Goal: Information Seeking & Learning: Learn about a topic

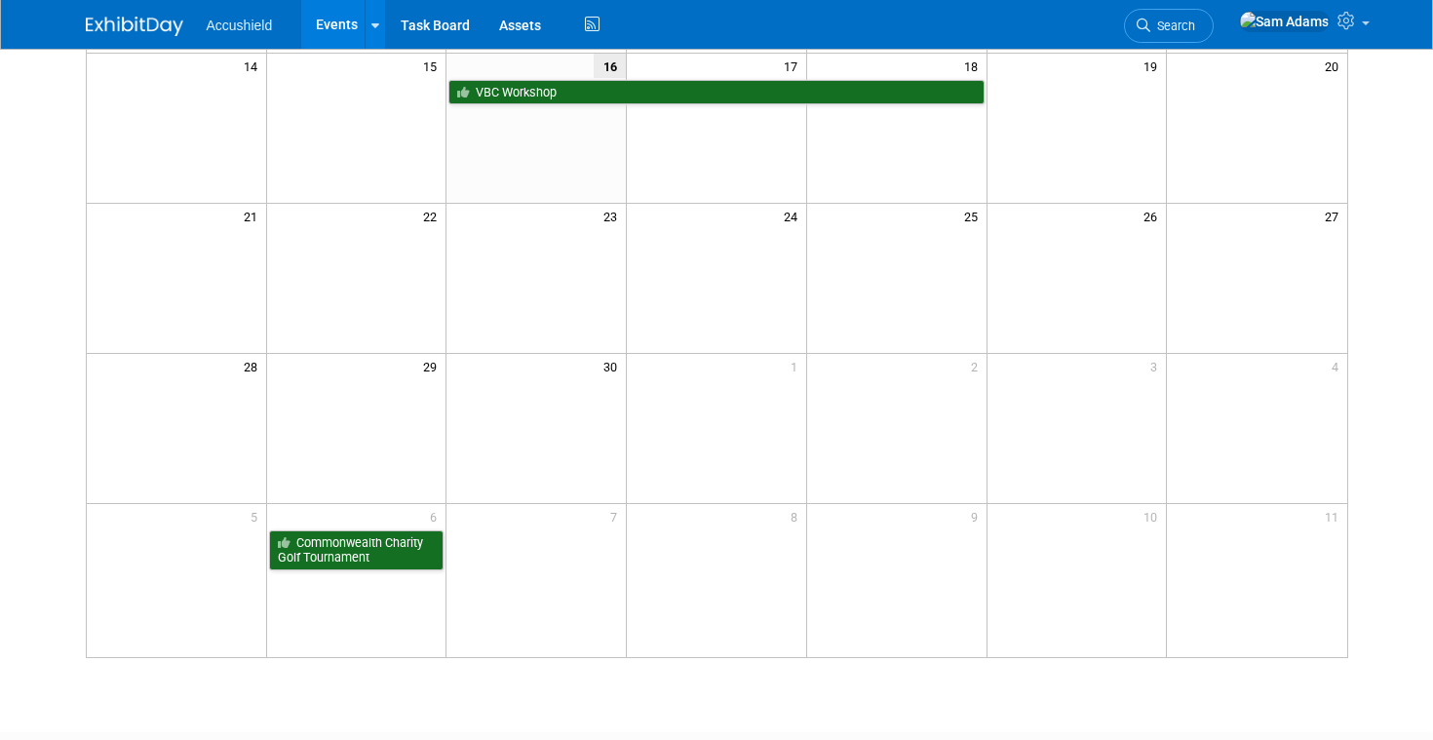
scroll to position [463, 0]
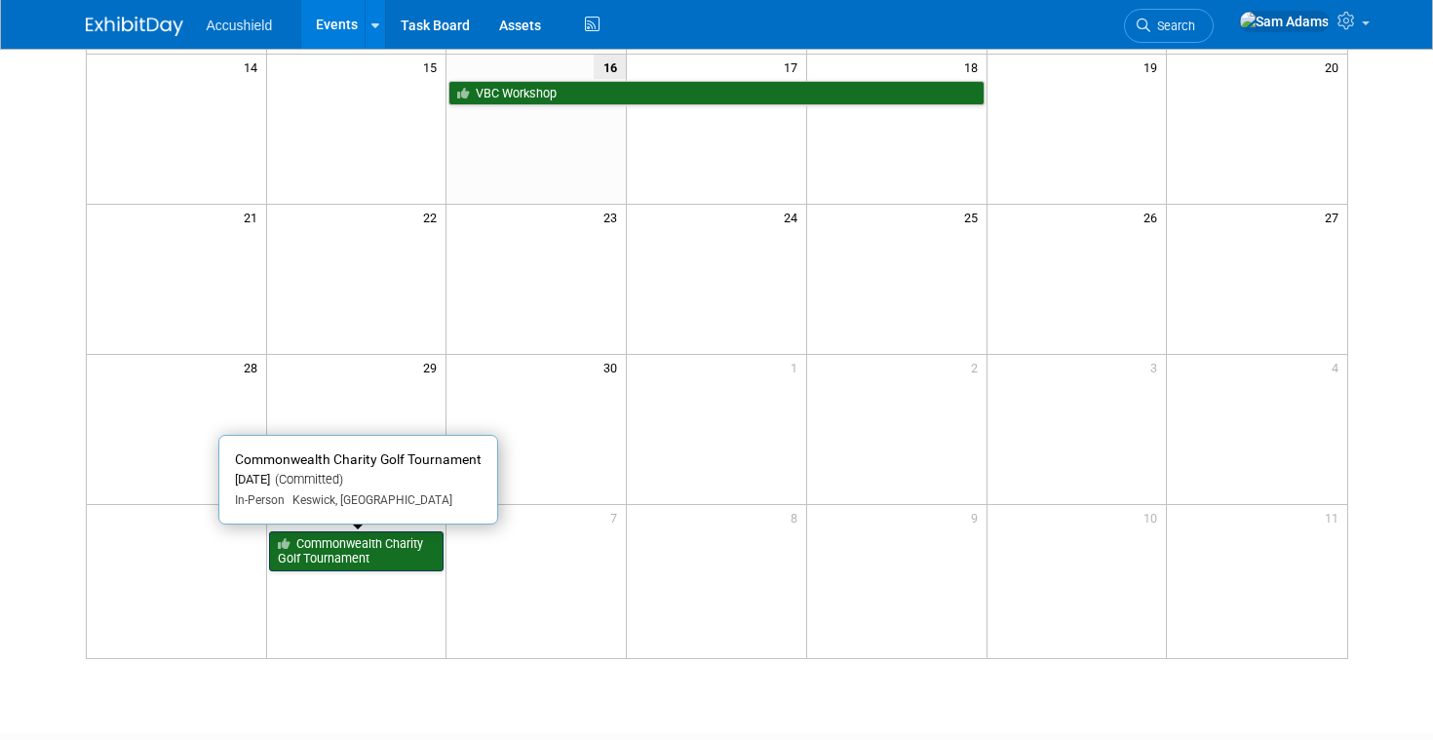
click at [361, 540] on link "Commonwealth Charity Golf Tournament" at bounding box center [357, 551] width 176 height 40
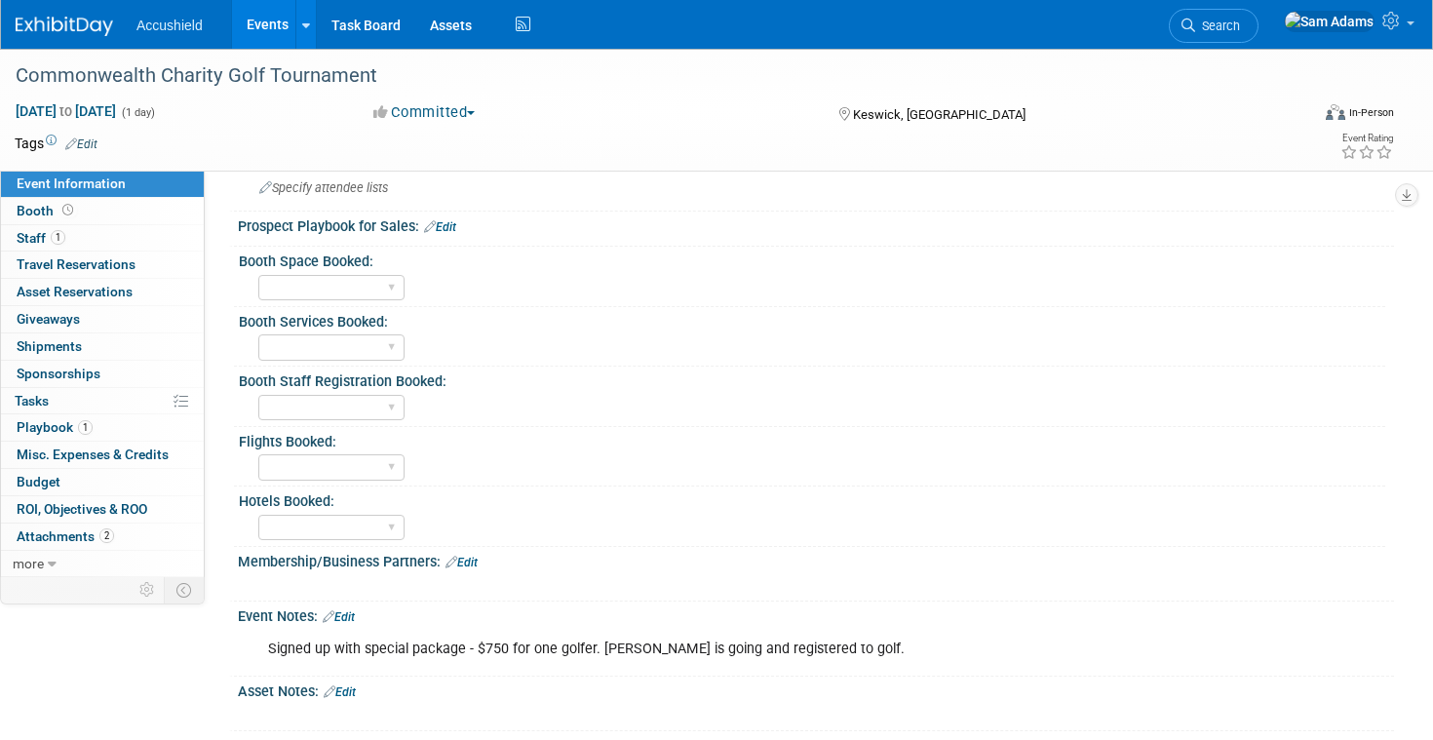
scroll to position [591, 0]
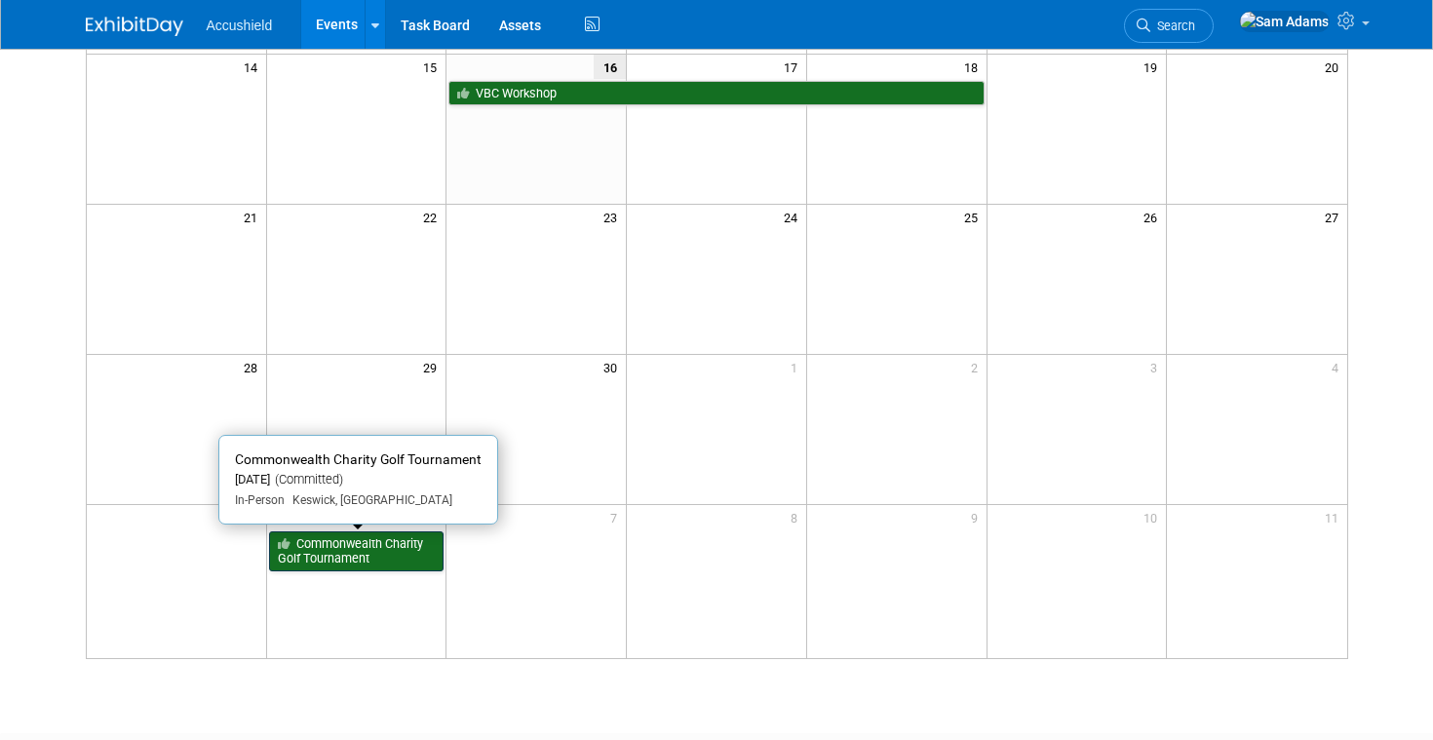
click at [353, 544] on link "Commonwealth Charity Golf Tournament" at bounding box center [357, 551] width 176 height 40
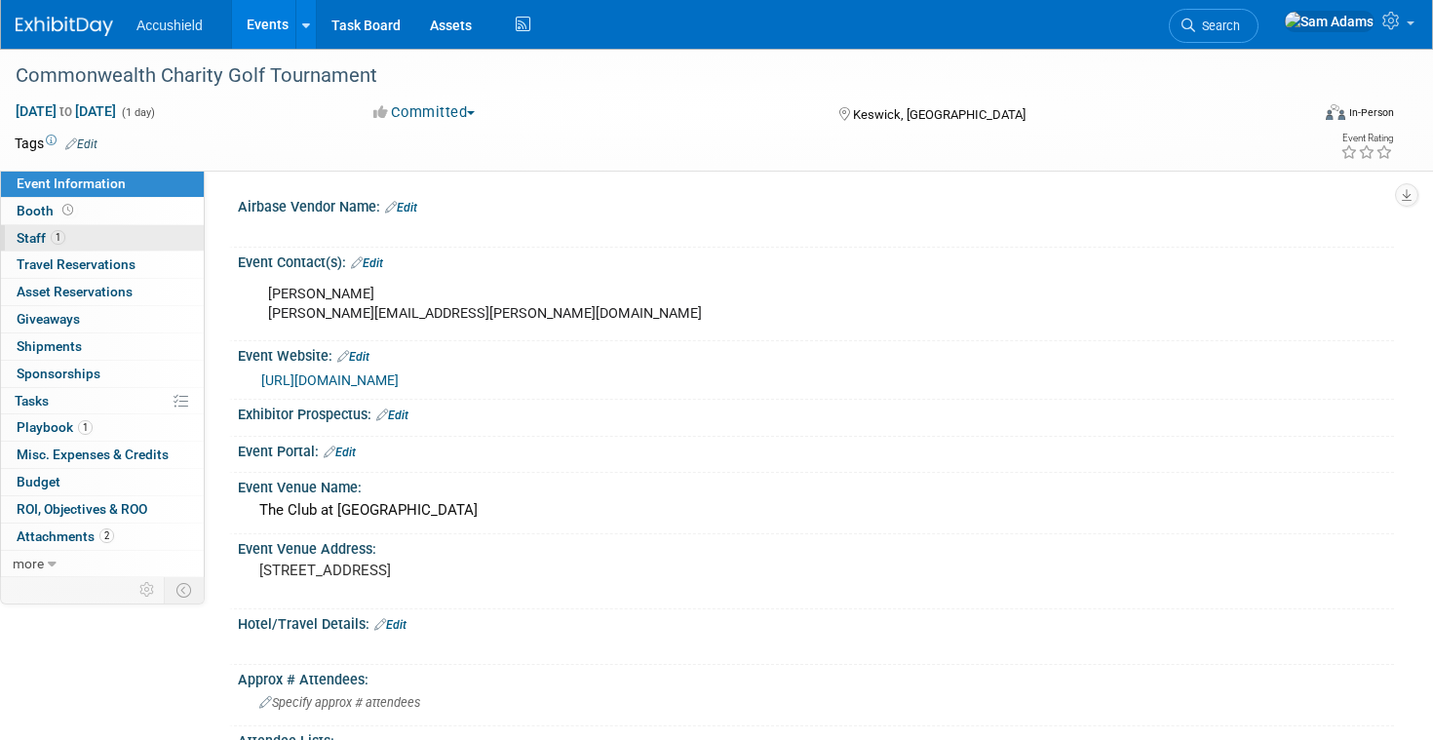
click at [94, 230] on link "1 Staff 1" at bounding box center [102, 238] width 203 height 26
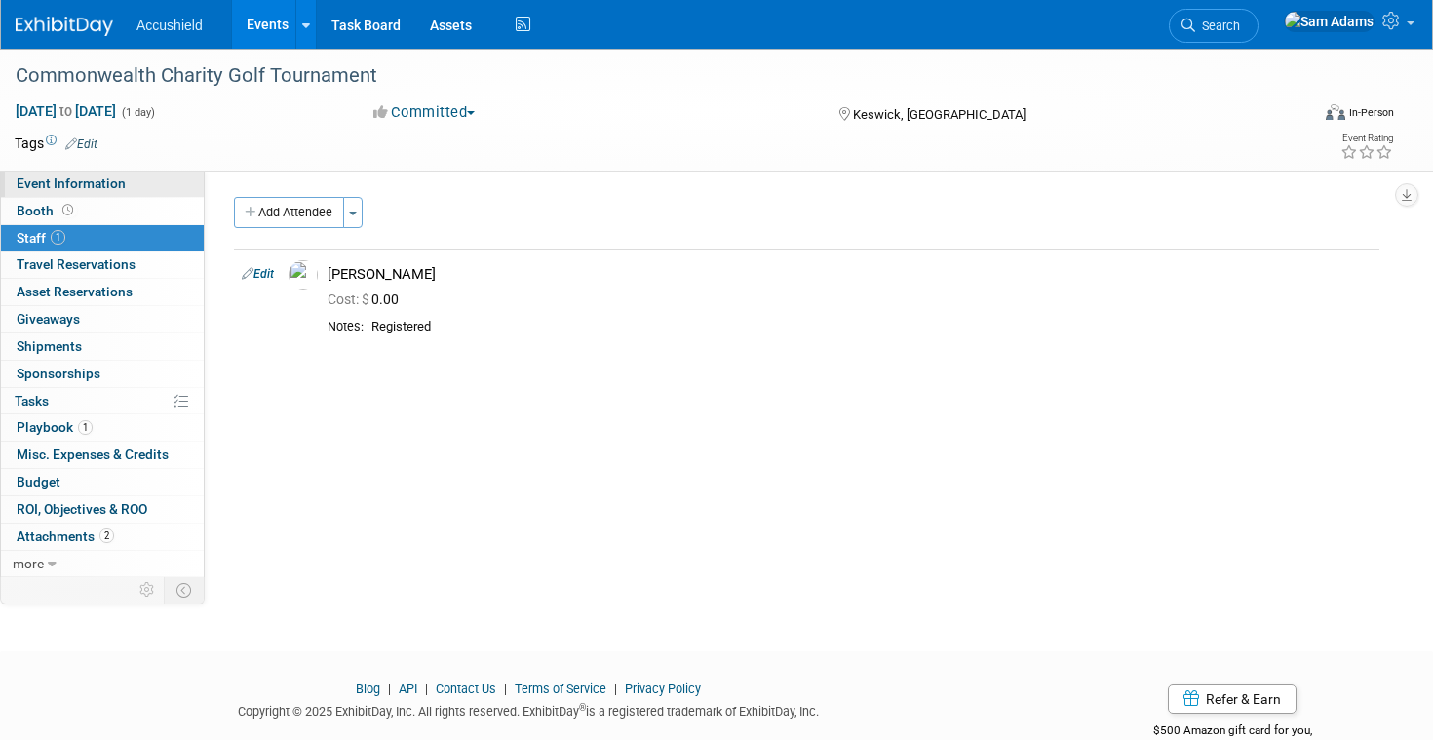
click at [124, 186] on link "Event Information" at bounding box center [102, 184] width 203 height 26
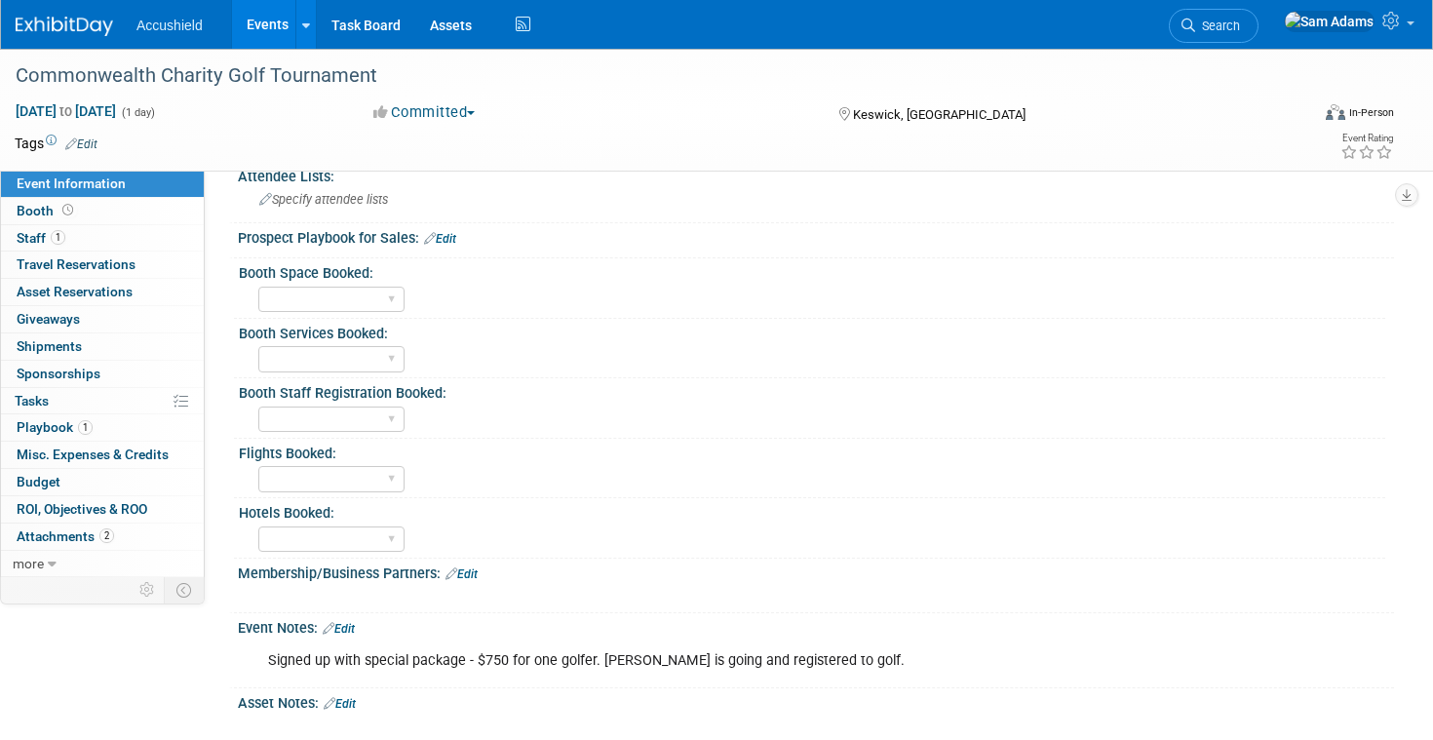
scroll to position [809, 0]
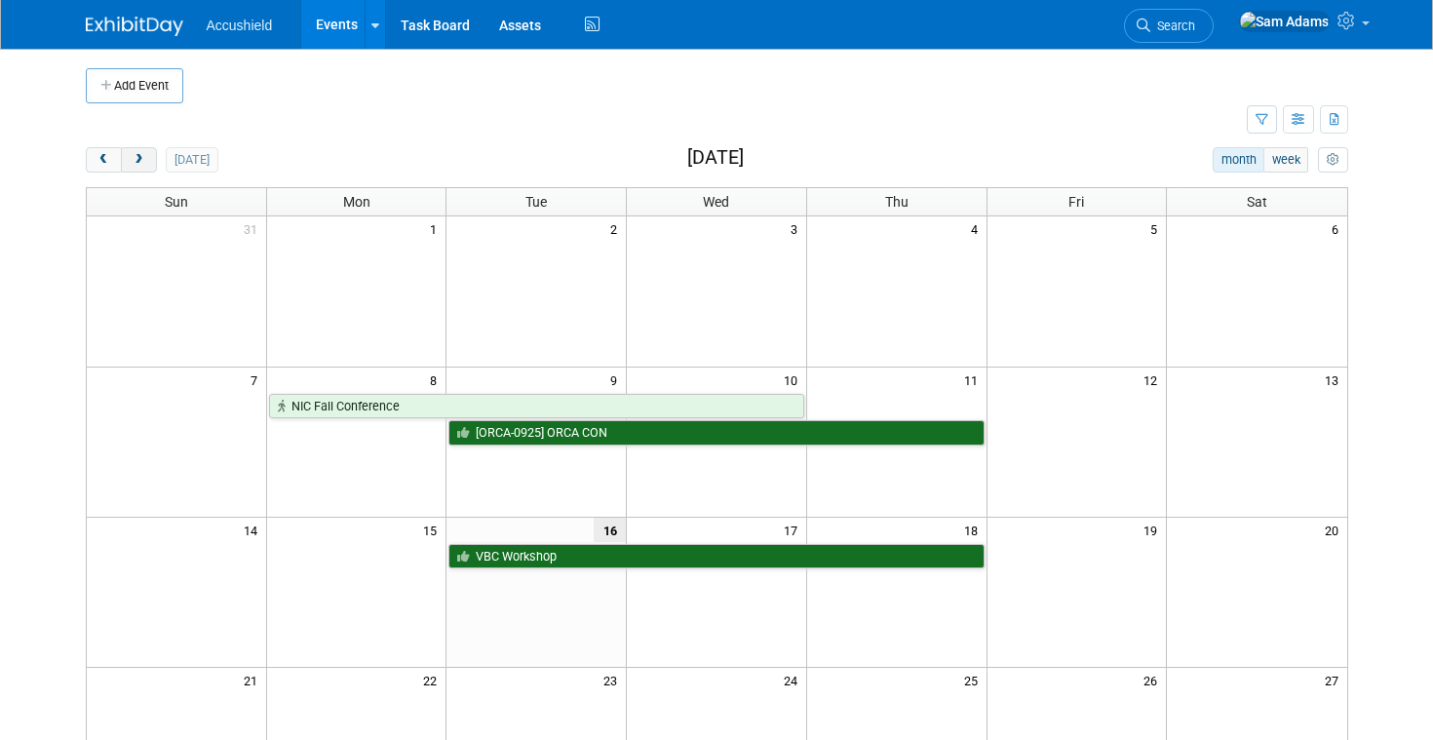
click at [140, 159] on span "next" at bounding box center [139, 160] width 15 height 13
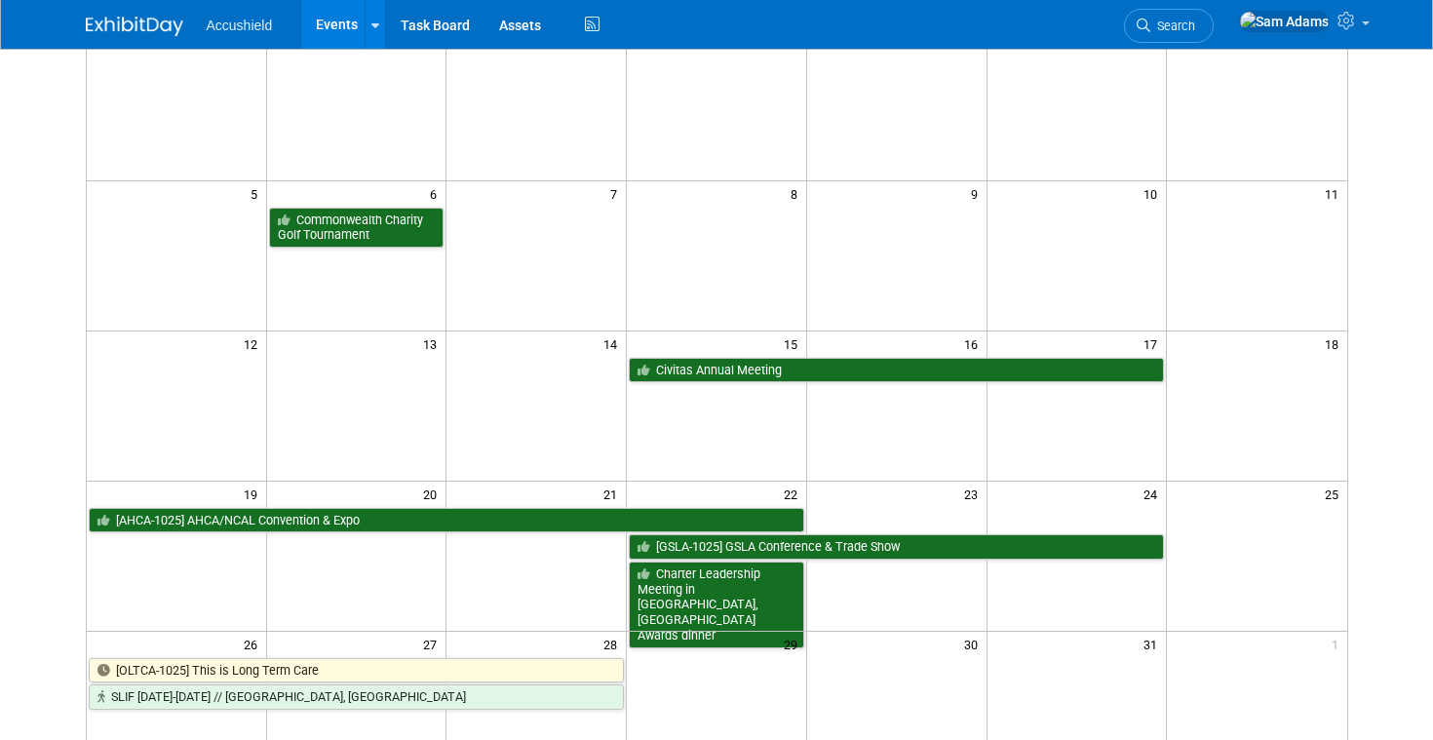
scroll to position [199, 0]
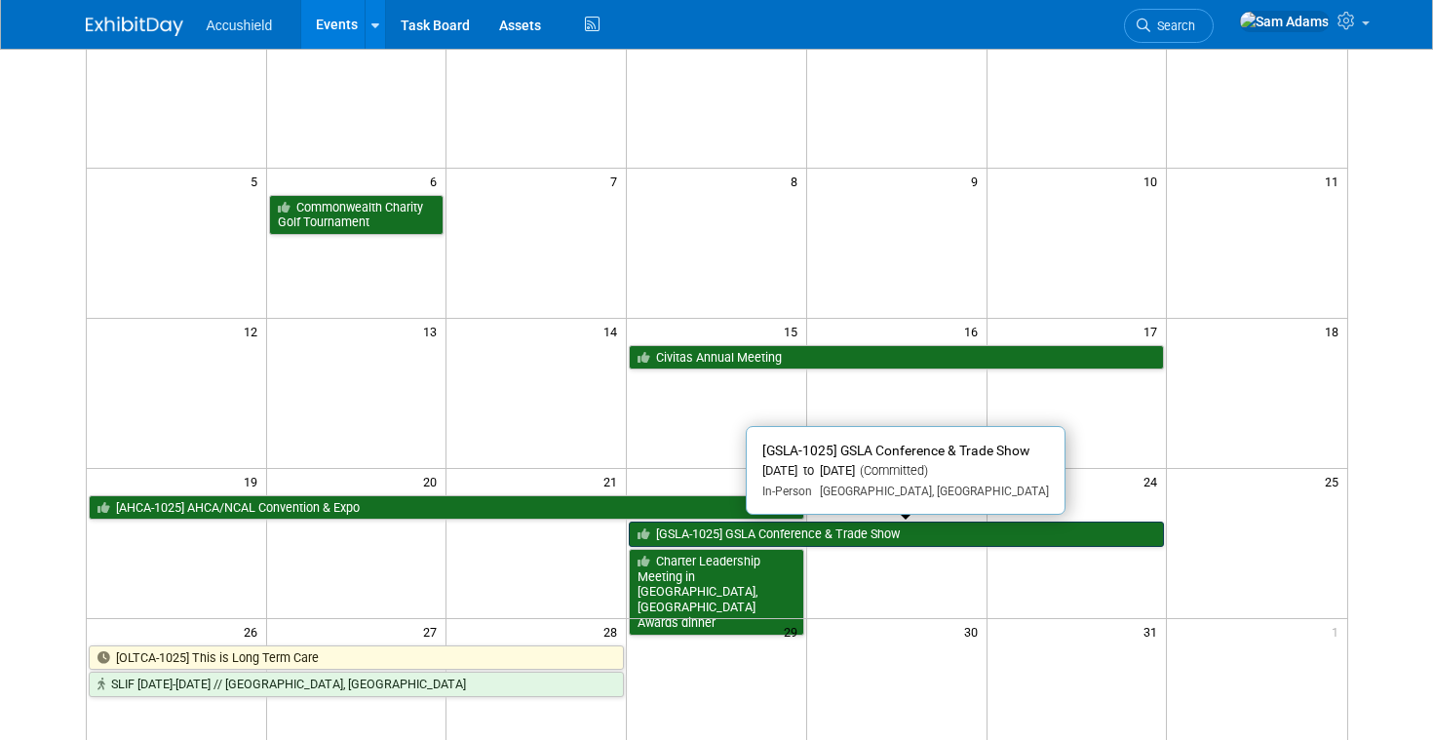
click at [689, 541] on link "[GSLA-1025] GSLA Conference & Trade Show" at bounding box center [896, 534] width 535 height 25
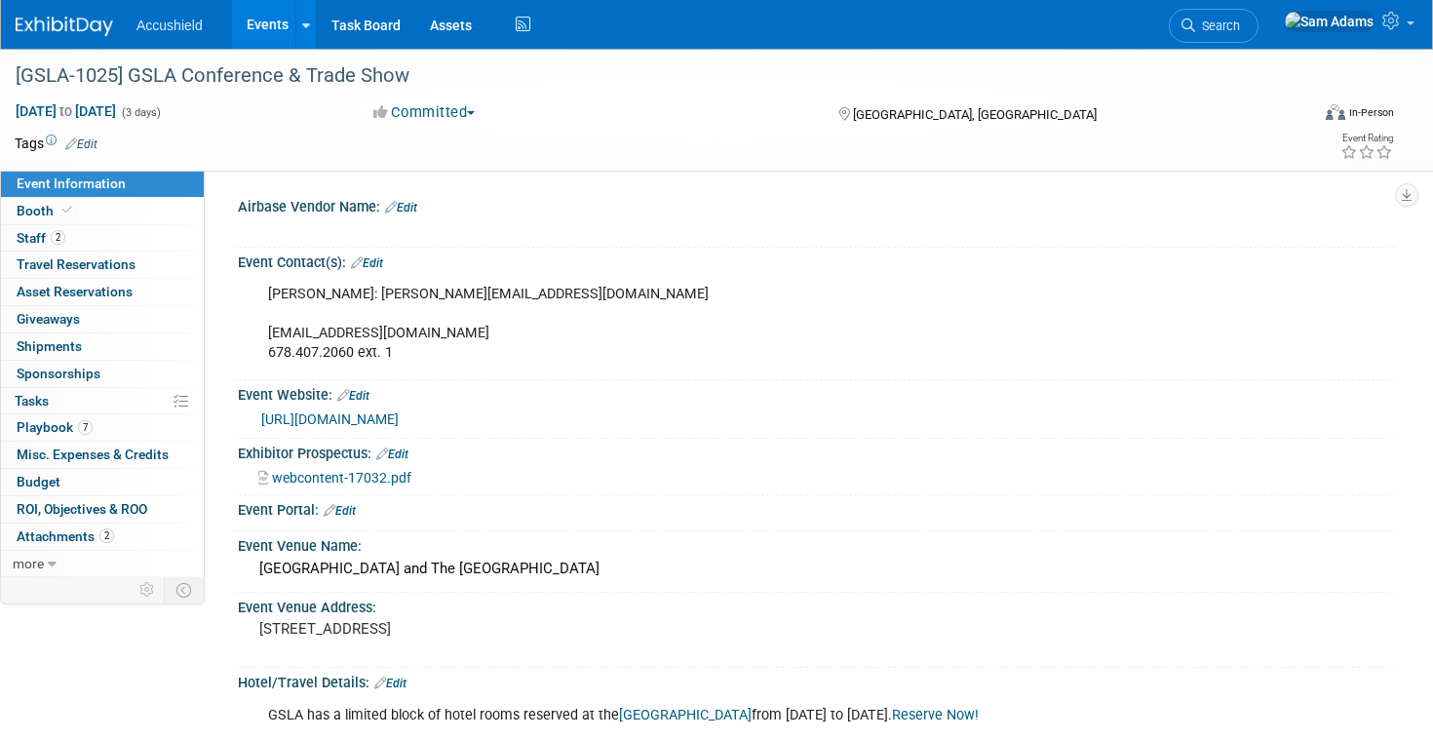
select select "Yes"
click at [145, 239] on link "2 Staff 2" at bounding box center [102, 238] width 203 height 26
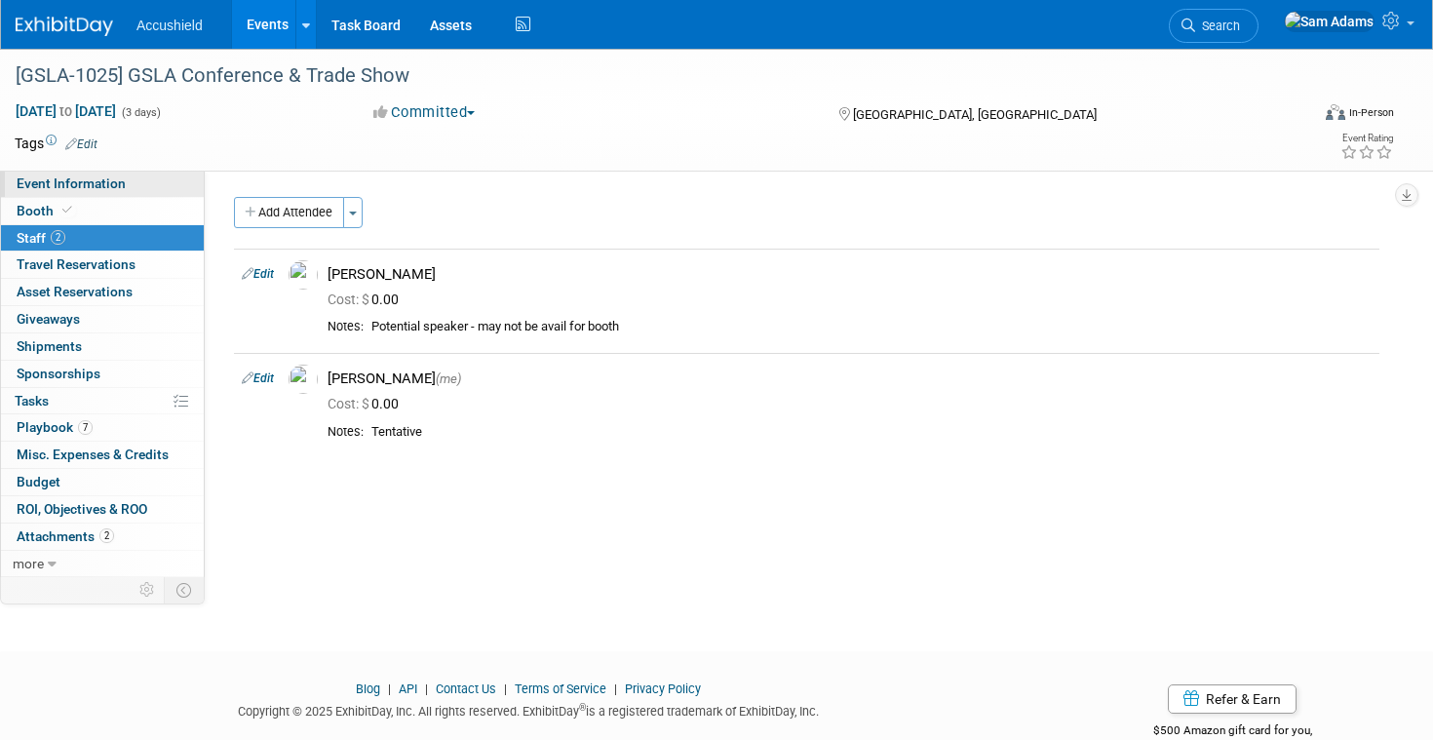
click at [116, 190] on span "Event Information" at bounding box center [71, 184] width 109 height 16
select select "Yes"
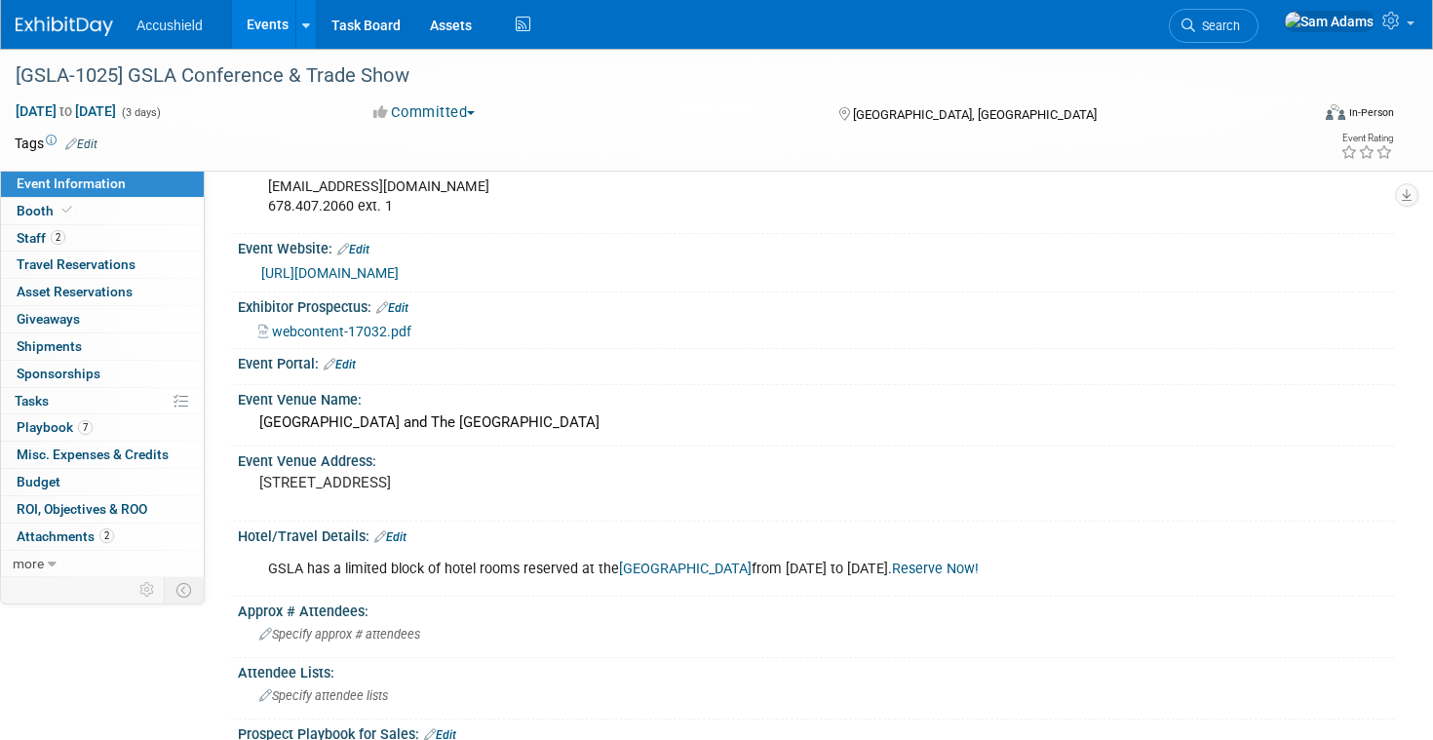
scroll to position [178, 0]
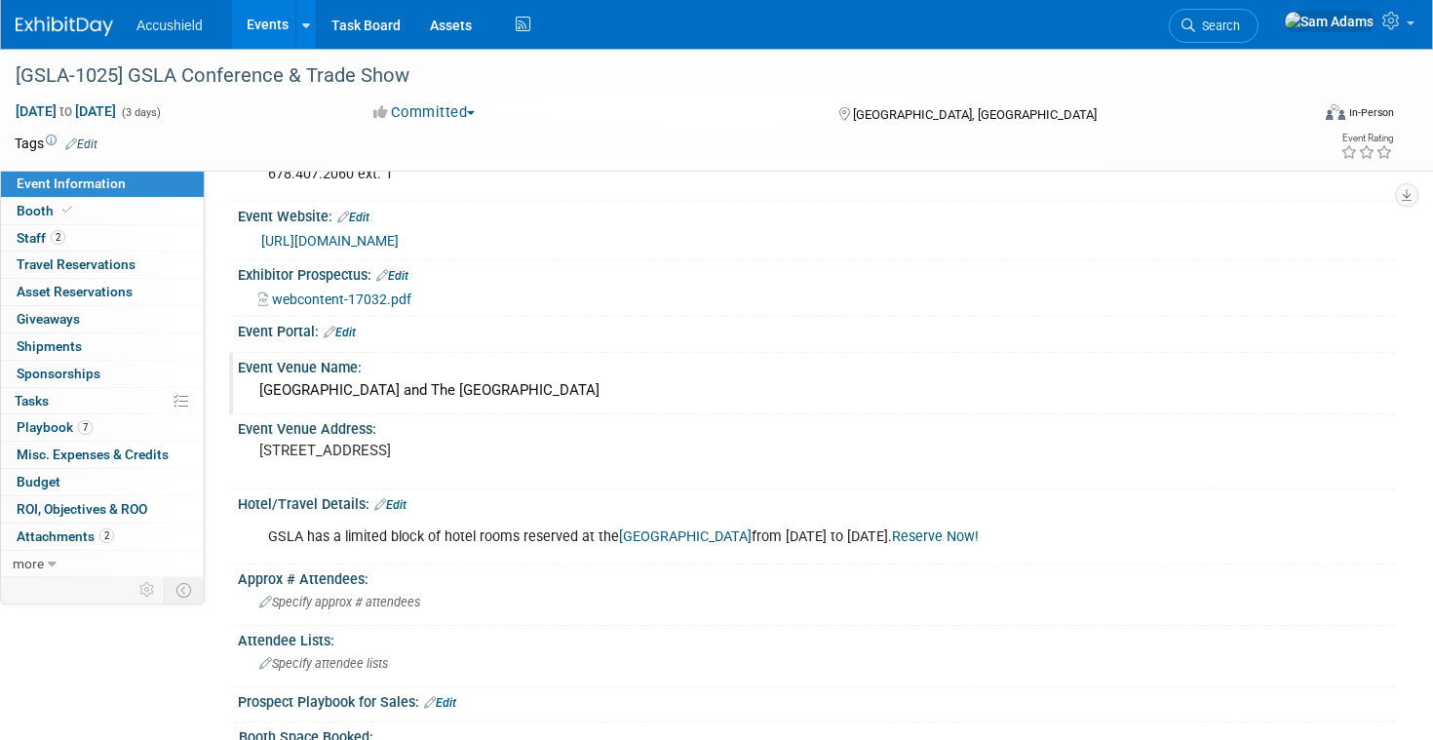
drag, startPoint x: 812, startPoint y: 385, endPoint x: 480, endPoint y: 383, distance: 332.5
click at [480, 383] on div "Savannah Convention Center and The Westin Savannah Harbor Golf Resort & Spa" at bounding box center [816, 390] width 1127 height 30
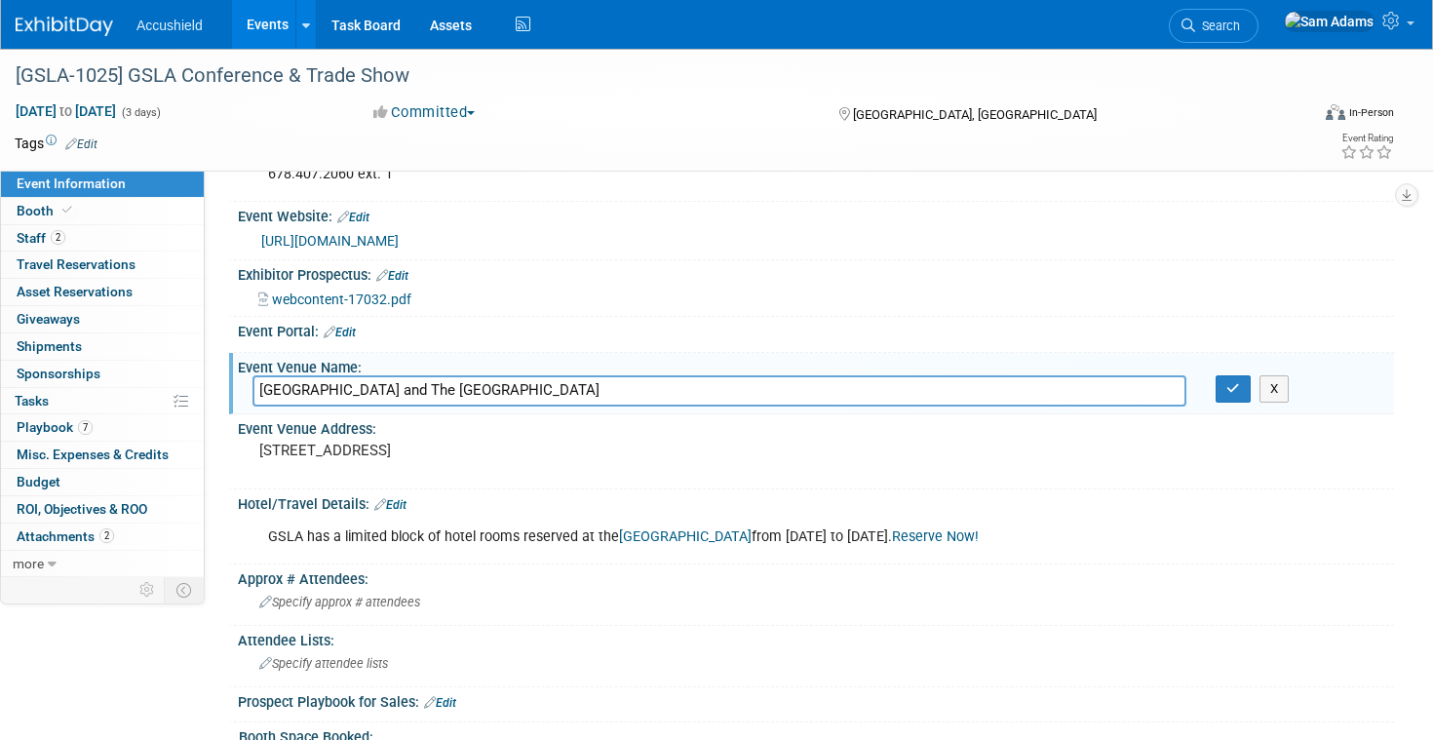
drag, startPoint x: 806, startPoint y: 389, endPoint x: 456, endPoint y: 400, distance: 350.2
click at [456, 400] on input "Savannah Convention Center and The Westin Savannah Harbor Golf Resort & Spa" at bounding box center [720, 390] width 934 height 30
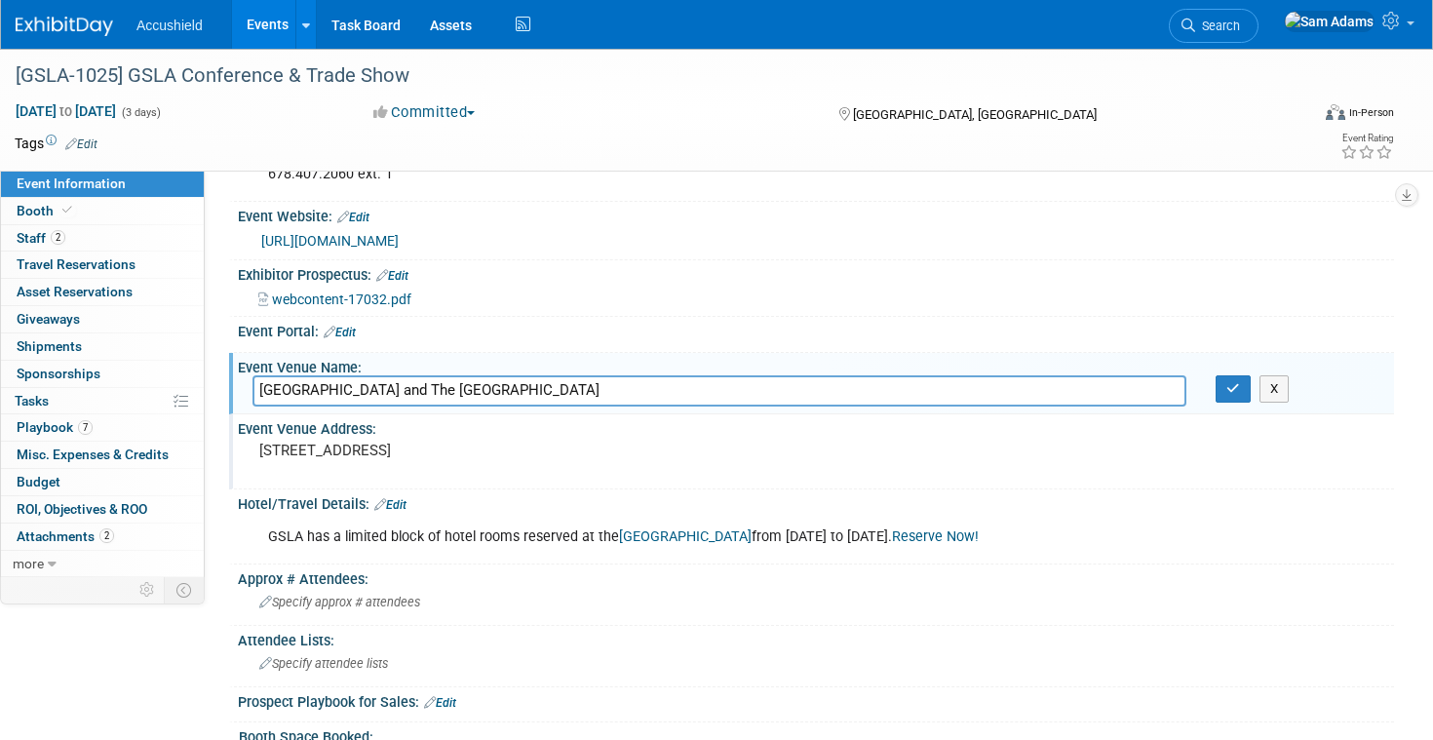
click at [531, 459] on pre "1 Resort Drive Savannah, GA 31421" at bounding box center [478, 451] width 439 height 18
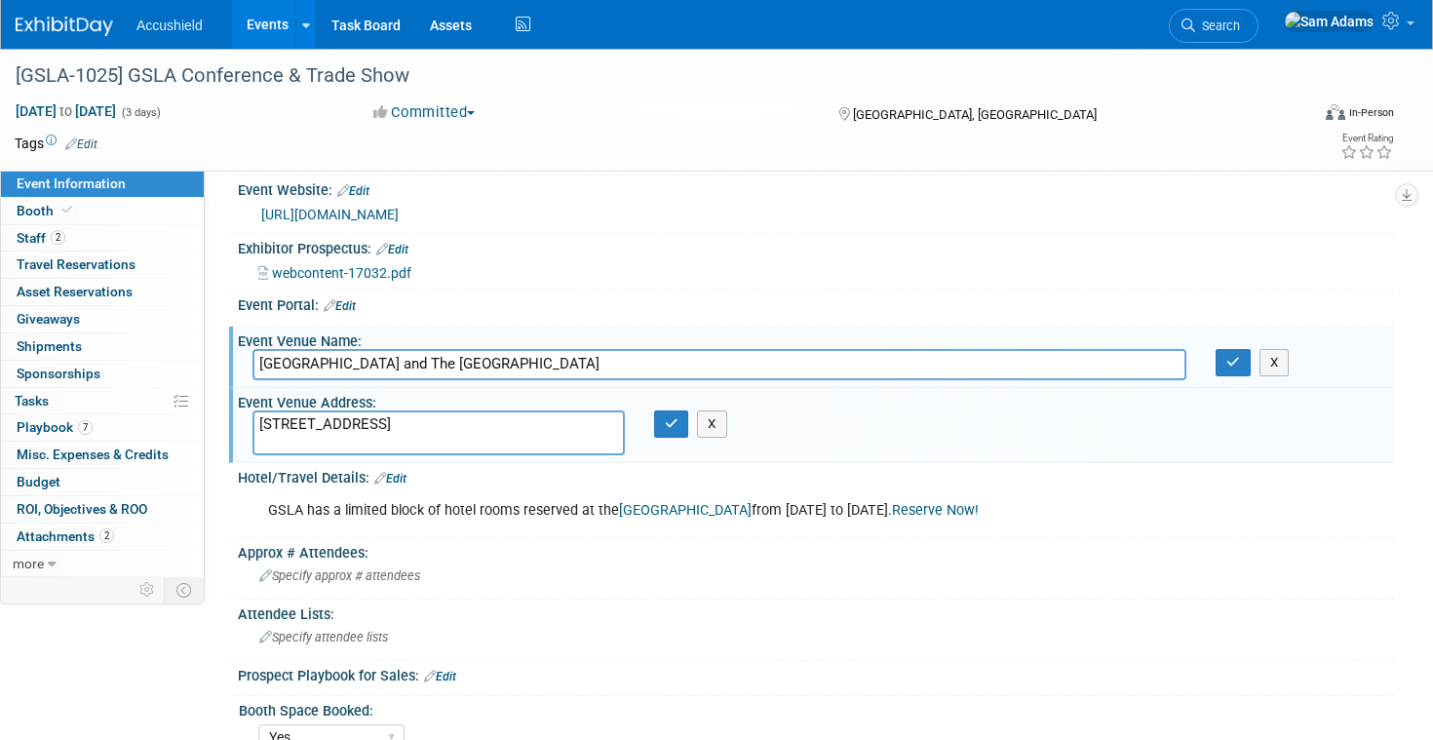
scroll to position [213, 0]
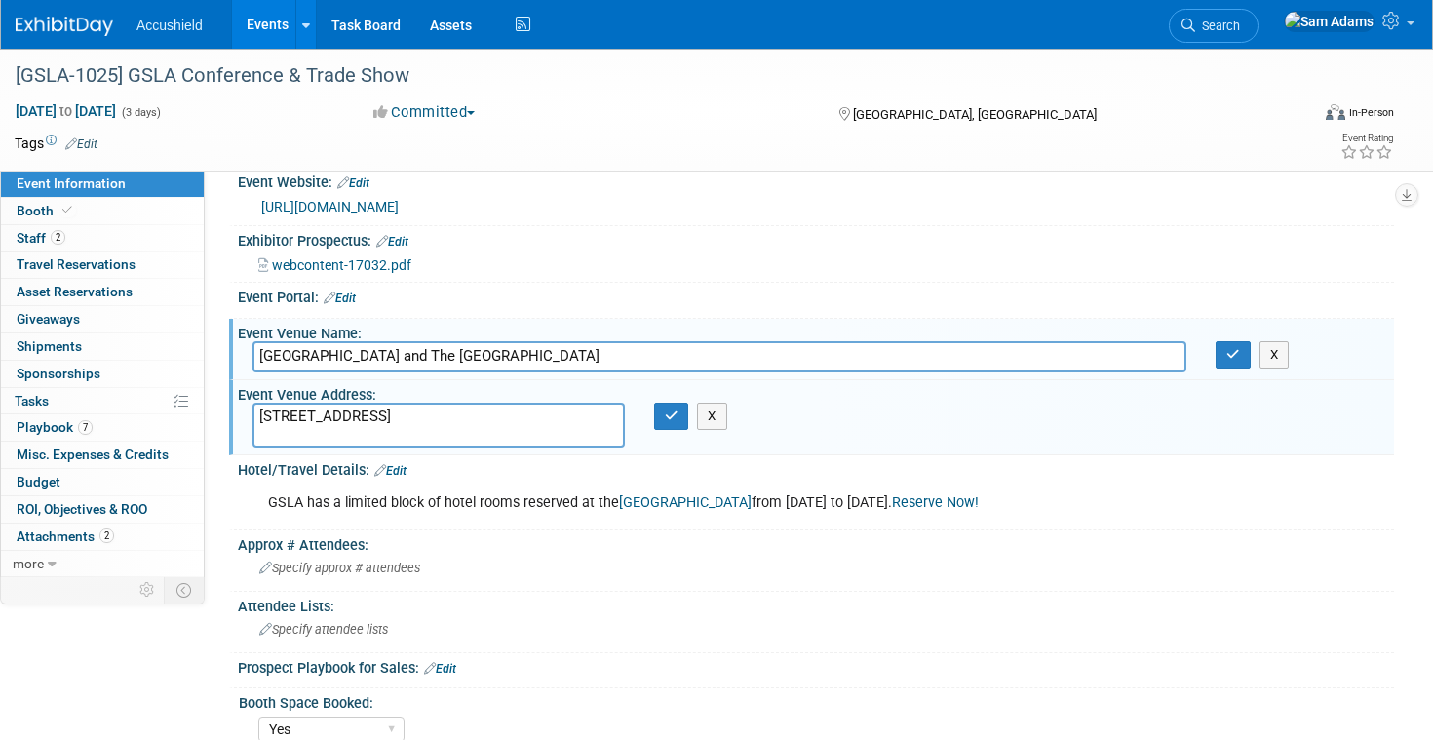
click at [752, 498] on link "Westin Savannah Harbor Golf Resort & Spa" at bounding box center [685, 502] width 133 height 17
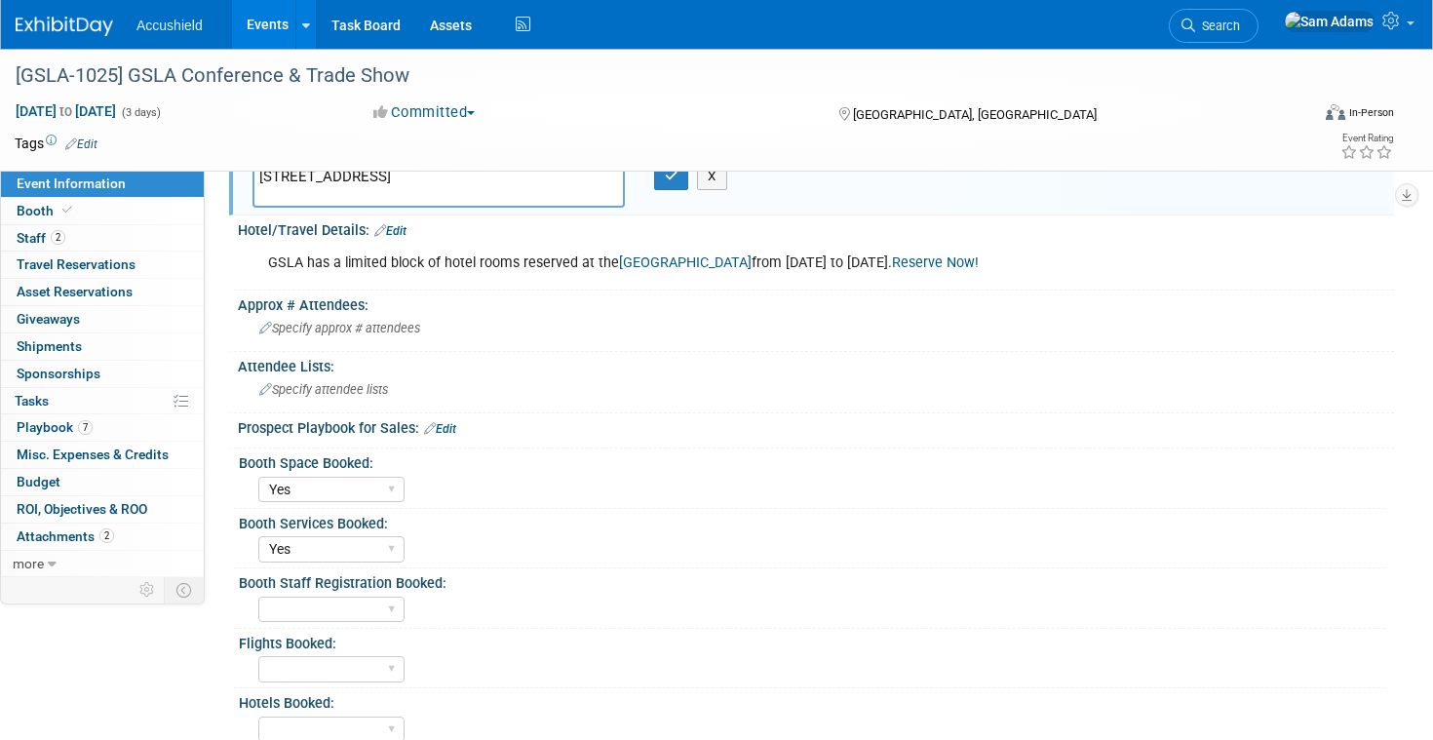
scroll to position [0, 0]
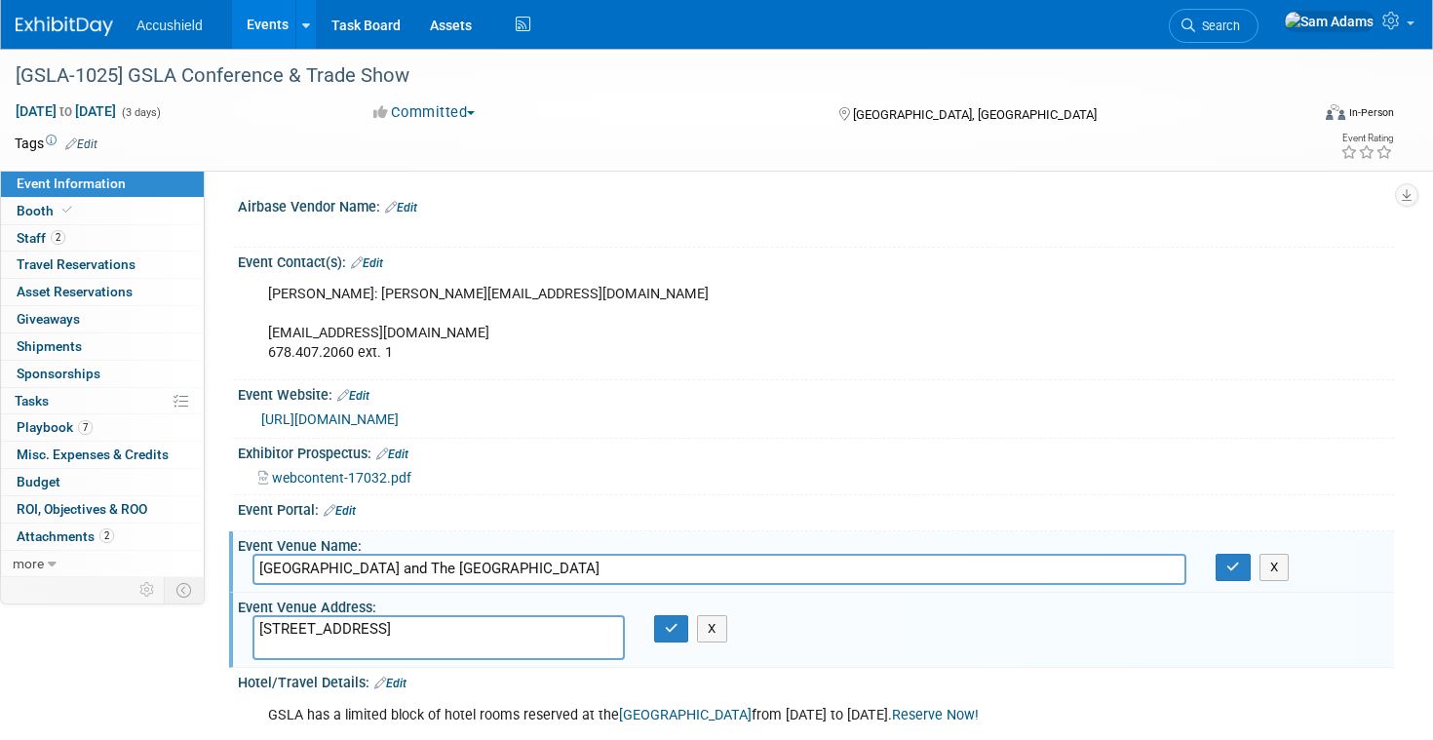
click at [1114, 436] on div "Event Website: Edit https://www.gasla.org/for-exhibitors.html" at bounding box center [811, 409] width 1165 height 59
click at [1244, 568] on button "button" at bounding box center [1233, 567] width 35 height 27
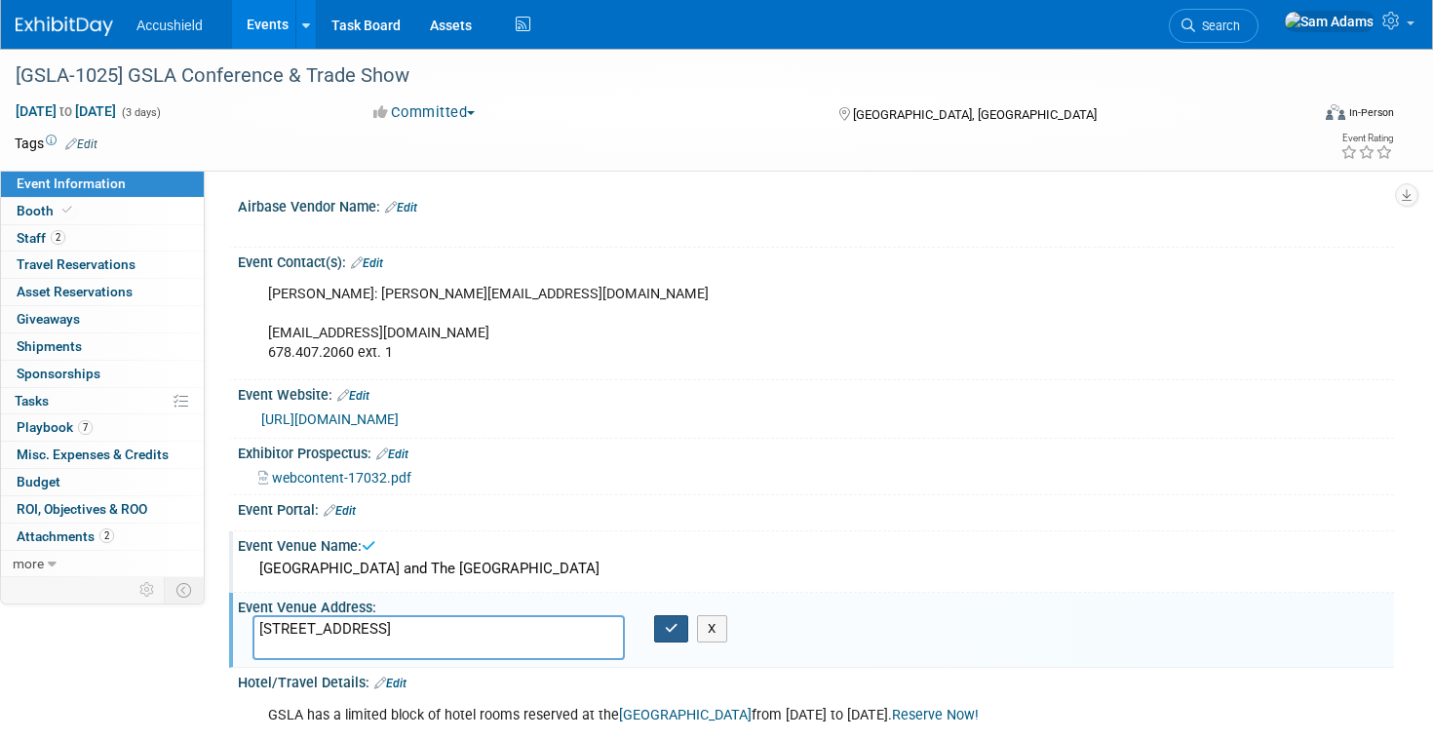
click at [668, 634] on icon "button" at bounding box center [672, 628] width 14 height 13
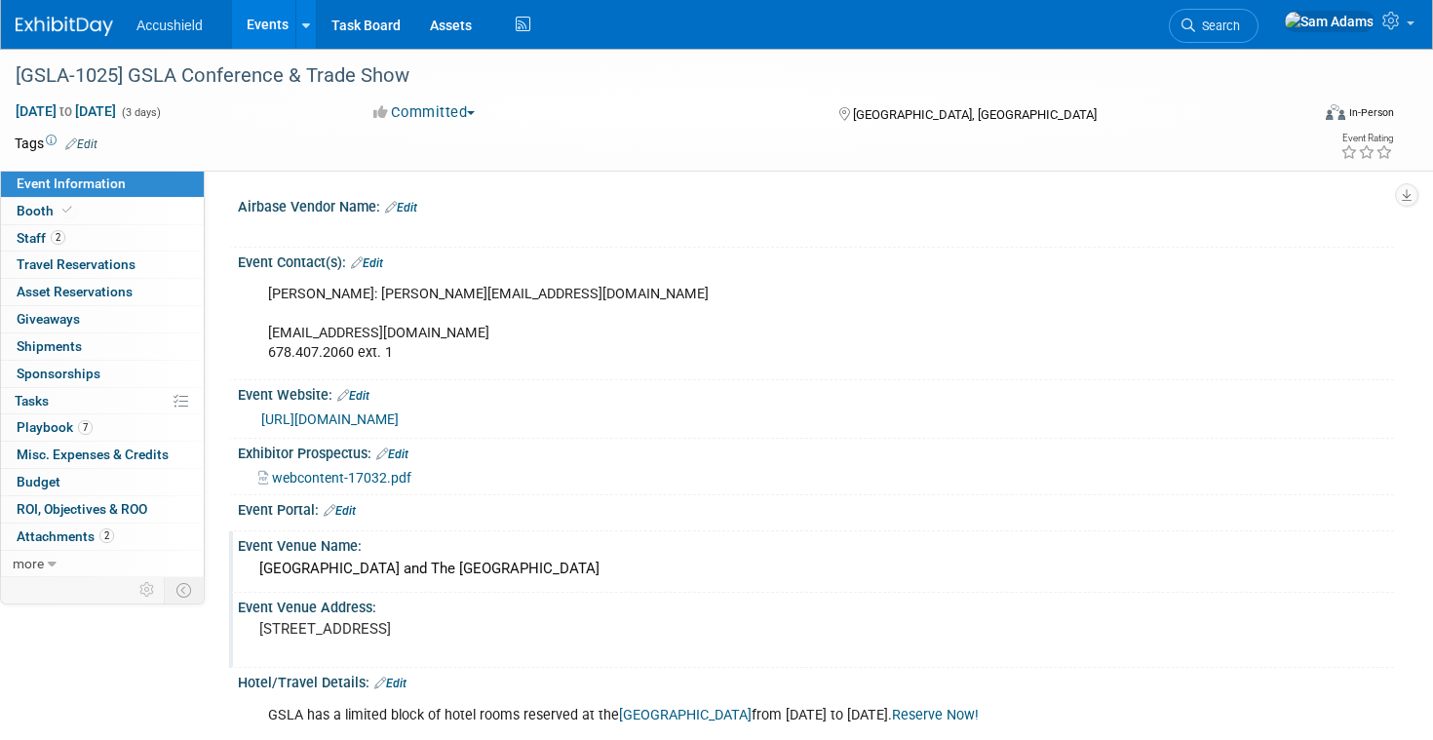
click at [353, 418] on link "https://www.gasla.org/for-exhibitors.html" at bounding box center [329, 419] width 137 height 16
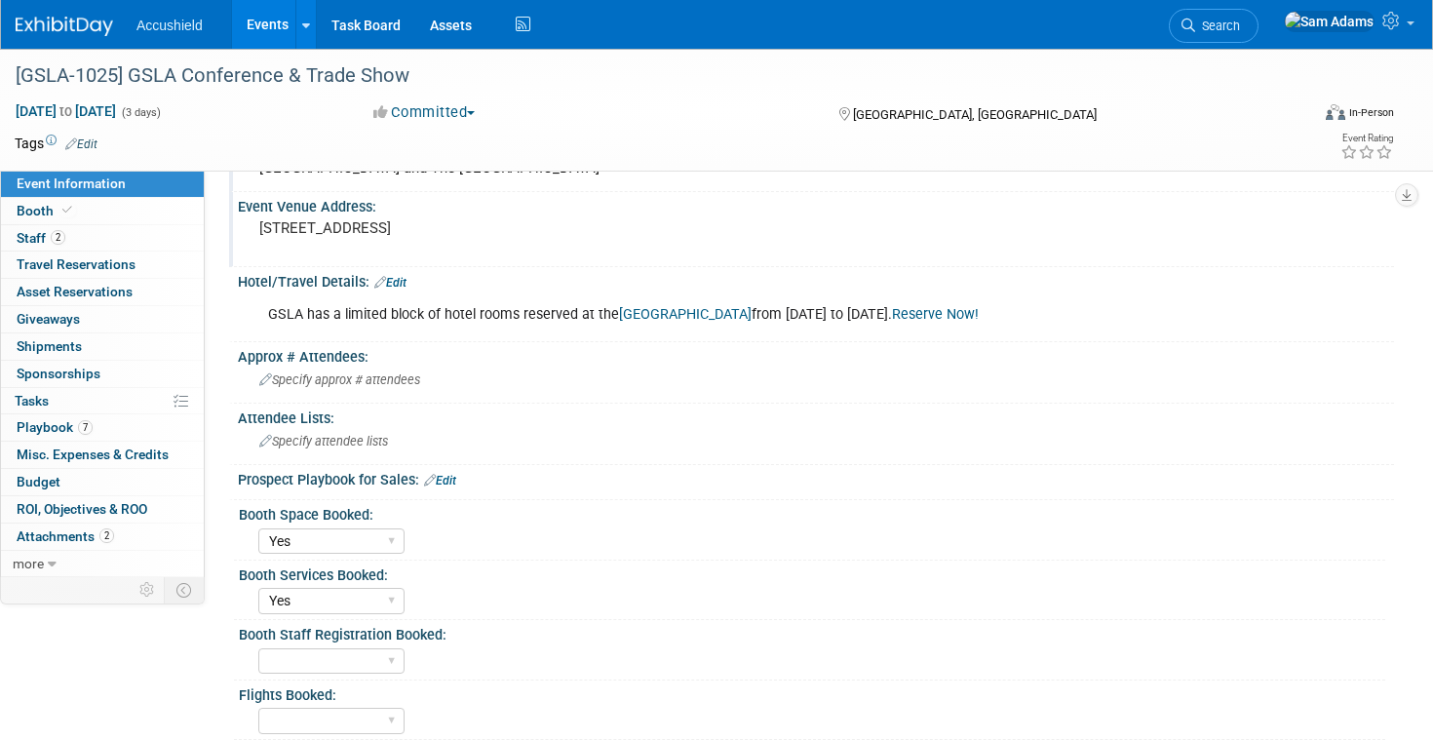
scroll to position [402, 0]
click at [100, 229] on link "2 Staff 2" at bounding box center [102, 238] width 203 height 26
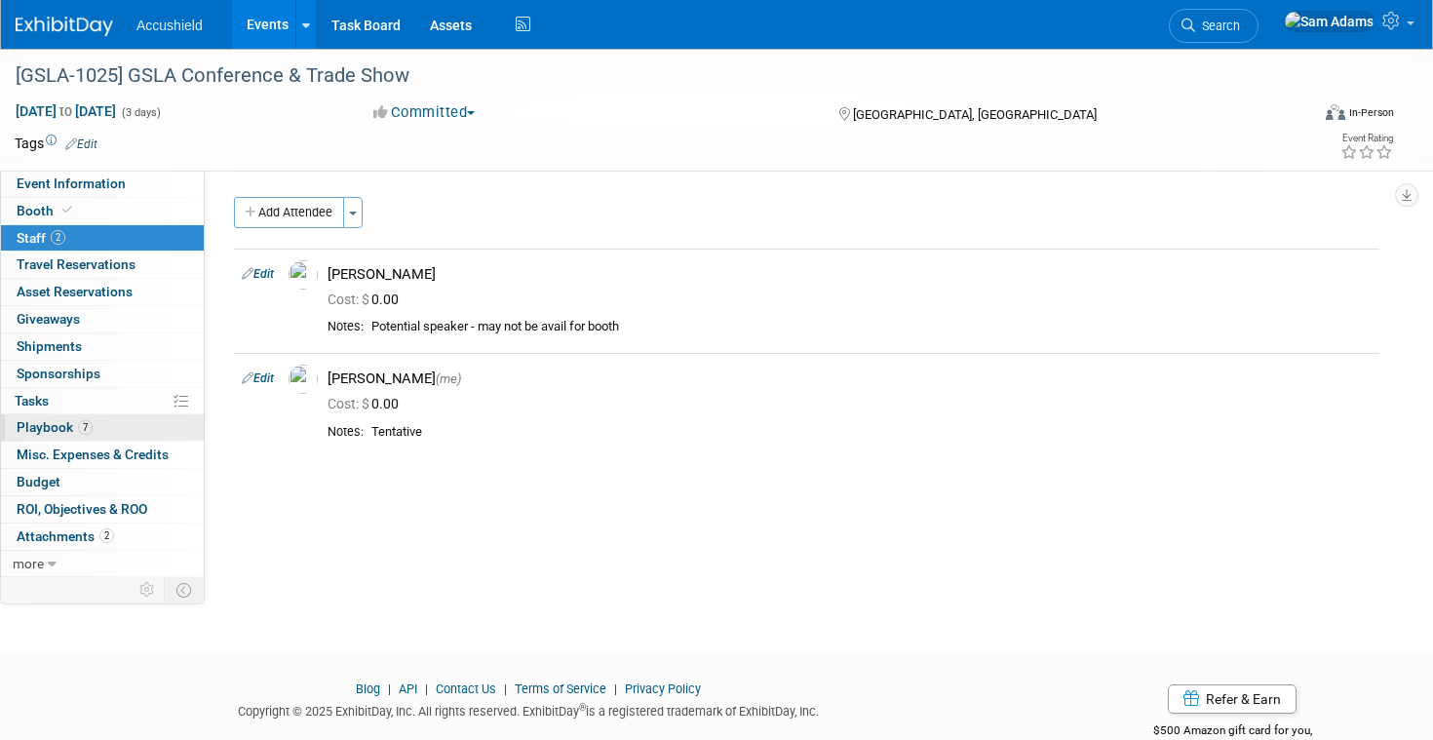
click at [120, 429] on link "7 Playbook 7" at bounding box center [102, 427] width 203 height 26
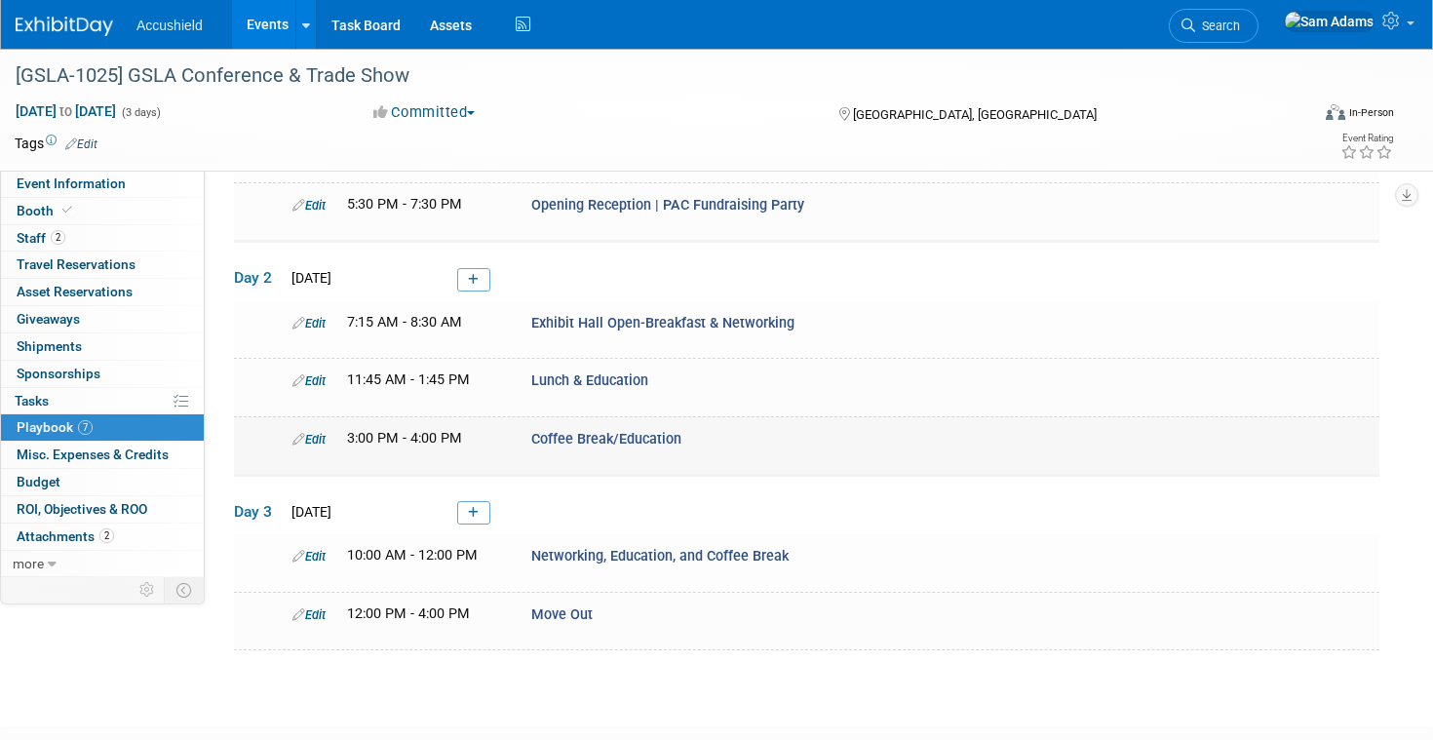
scroll to position [131, 0]
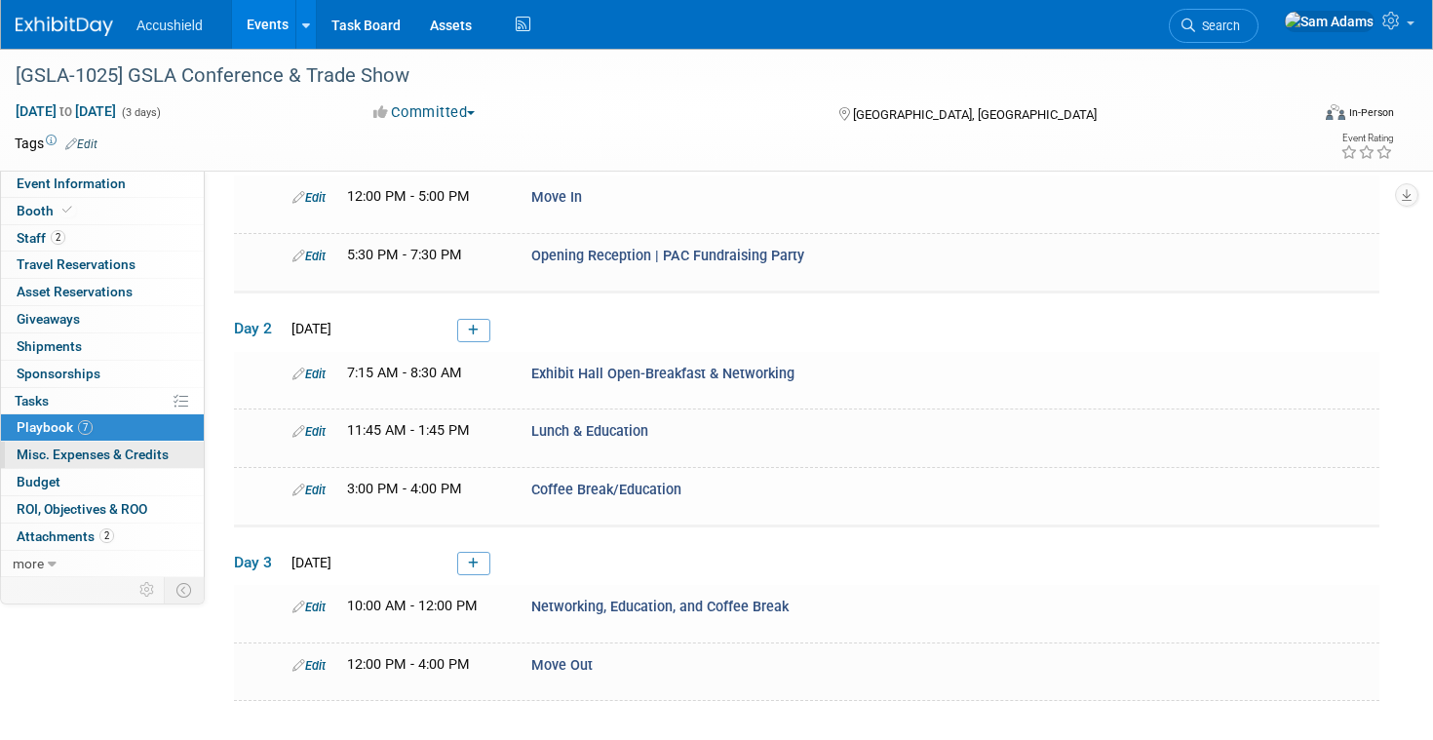
click at [118, 467] on link "0 Misc. Expenses & Credits 0" at bounding box center [102, 455] width 203 height 26
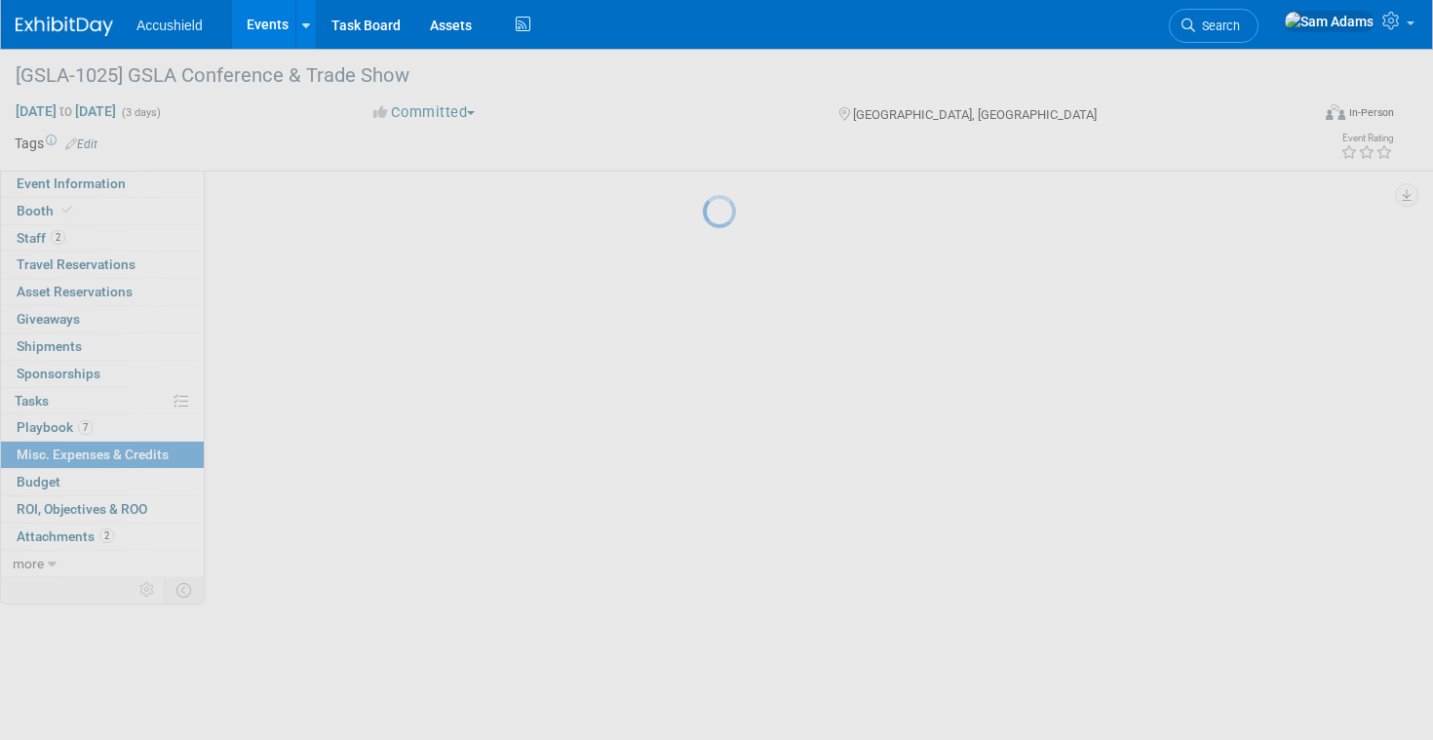
scroll to position [0, 0]
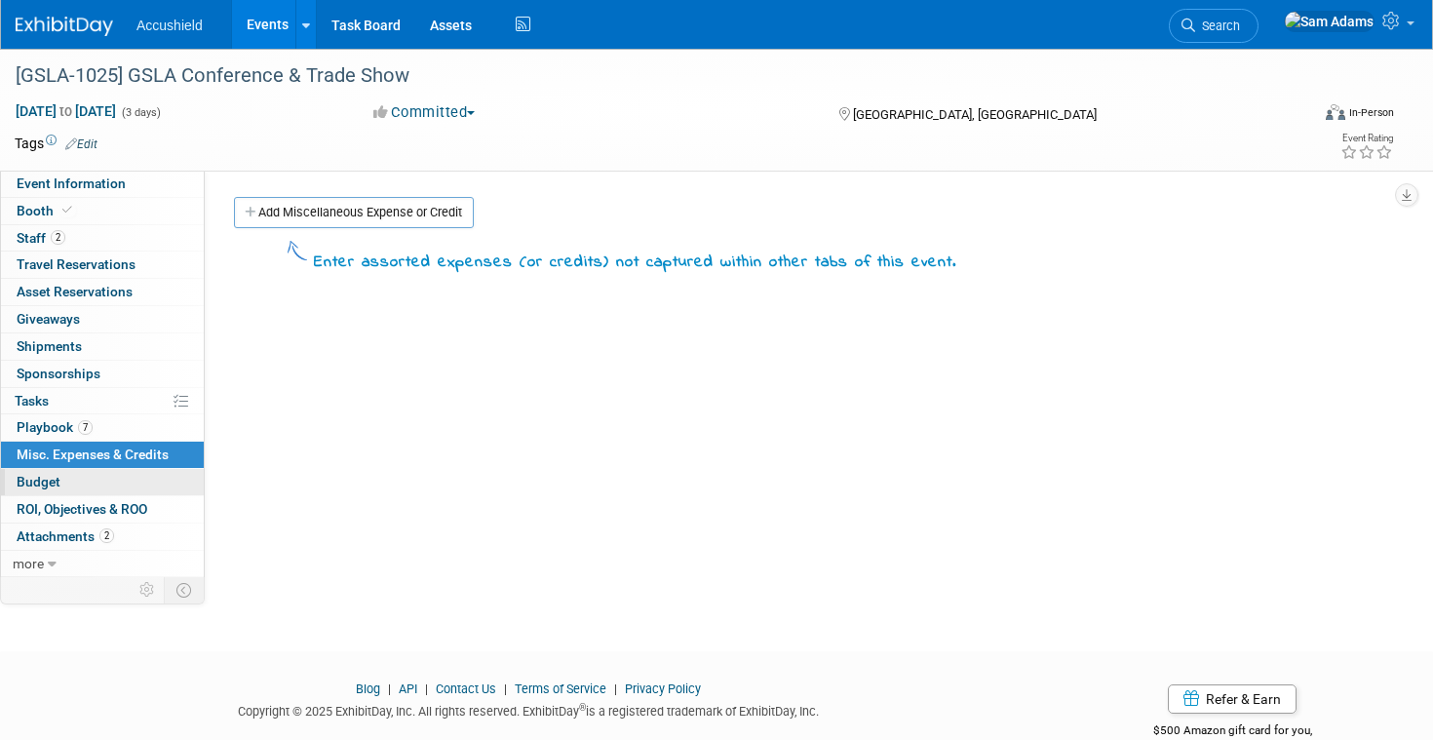
click at [109, 491] on link "Budget" at bounding box center [102, 482] width 203 height 26
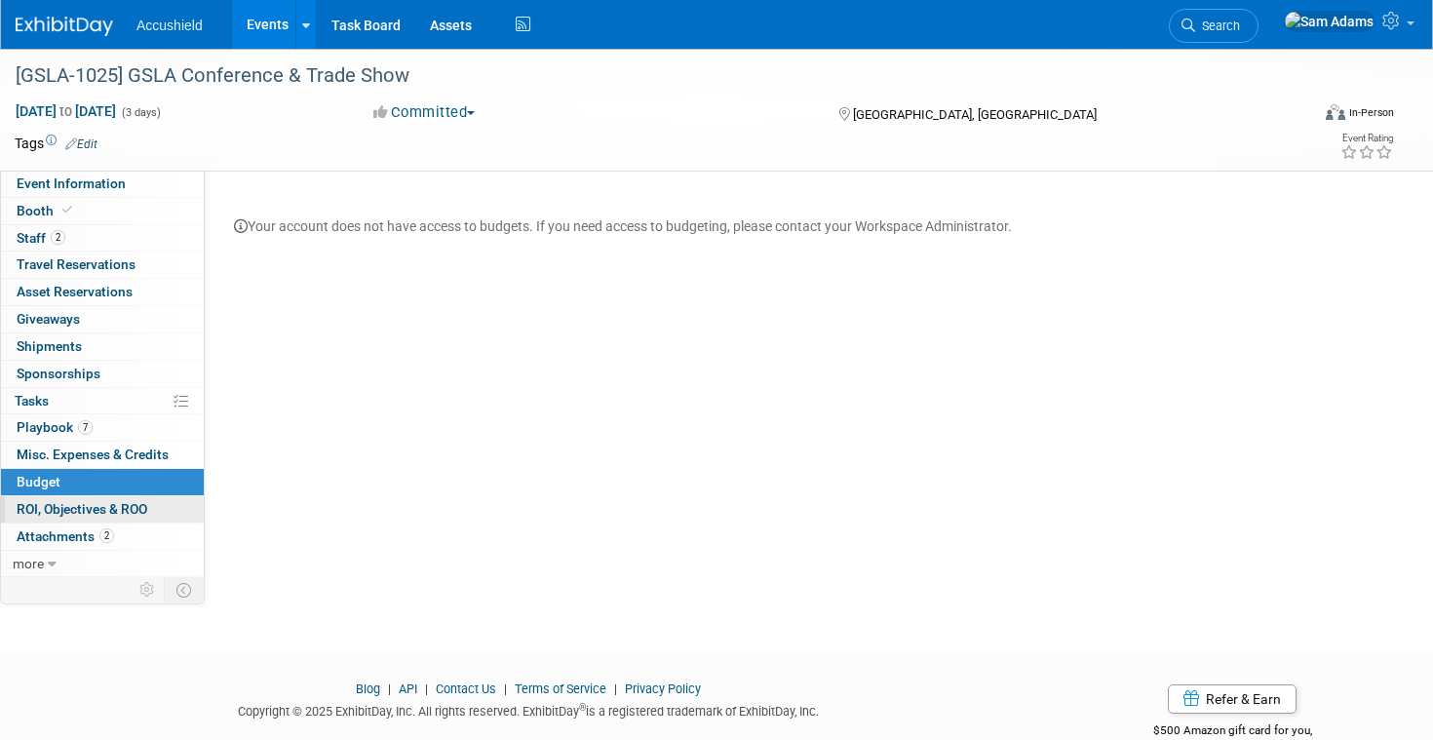
click at [102, 515] on span "ROI, Objectives & ROO 0" at bounding box center [82, 509] width 131 height 16
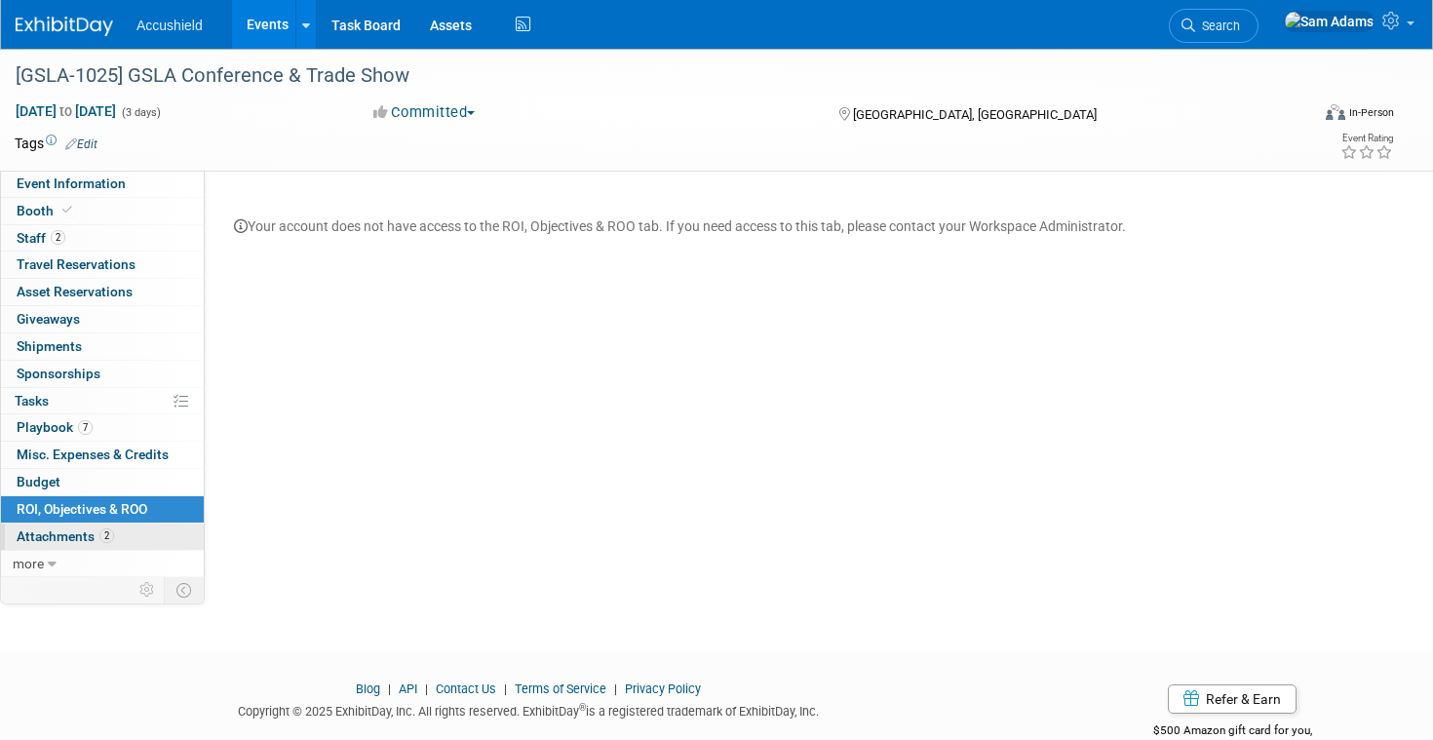
click at [84, 545] on link "2 Attachments 2" at bounding box center [102, 537] width 203 height 26
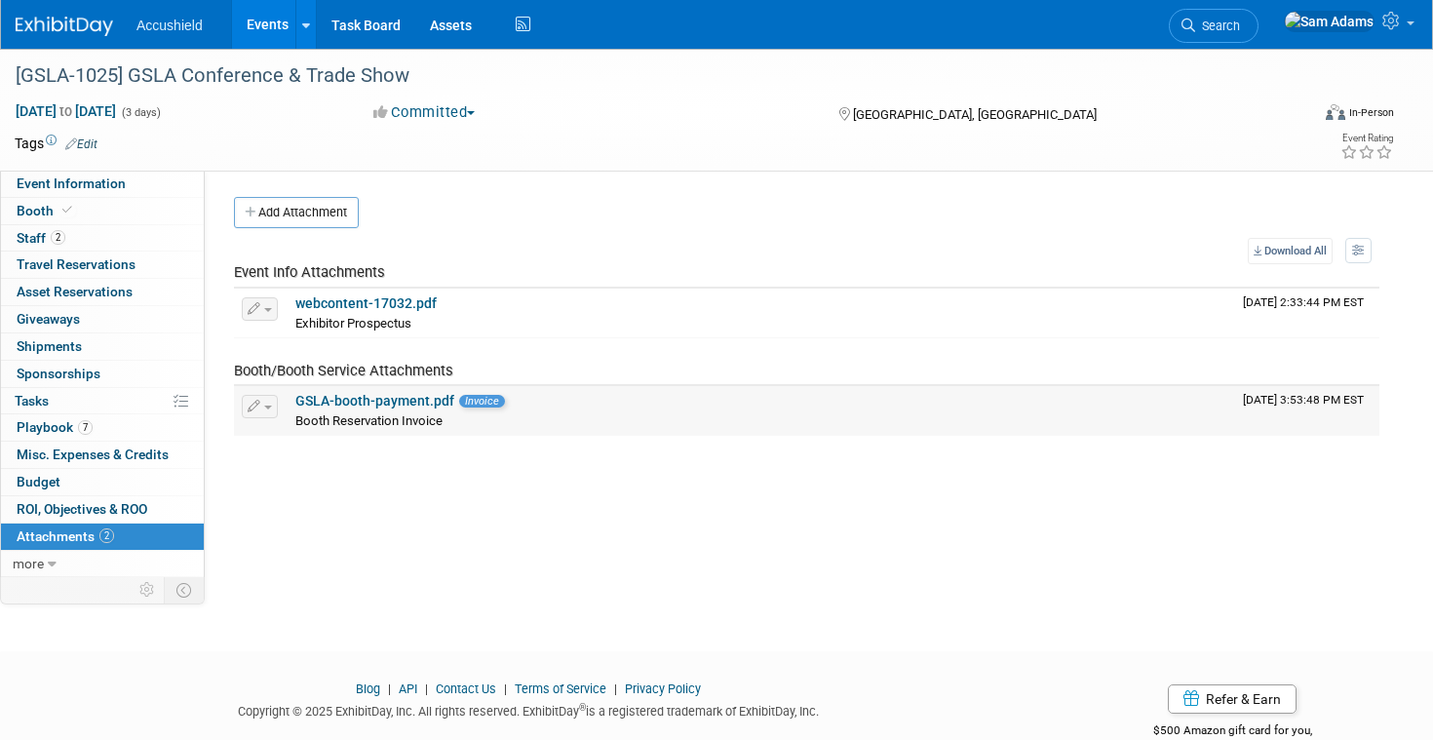
click at [364, 397] on link "GSLA-booth-payment.pdf" at bounding box center [374, 401] width 159 height 16
click at [142, 186] on link "Event Information" at bounding box center [102, 184] width 203 height 26
select select "Yes"
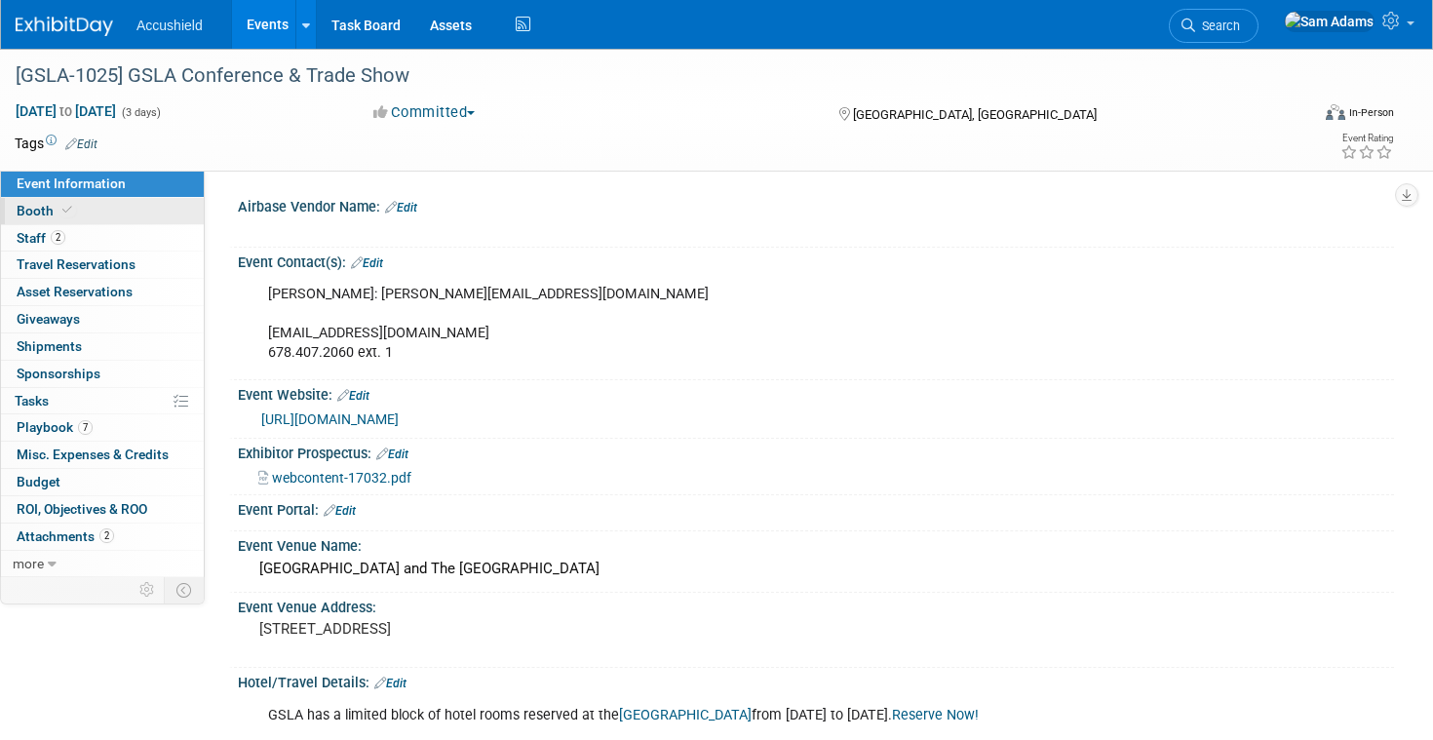
click at [134, 205] on link "Booth" at bounding box center [102, 211] width 203 height 26
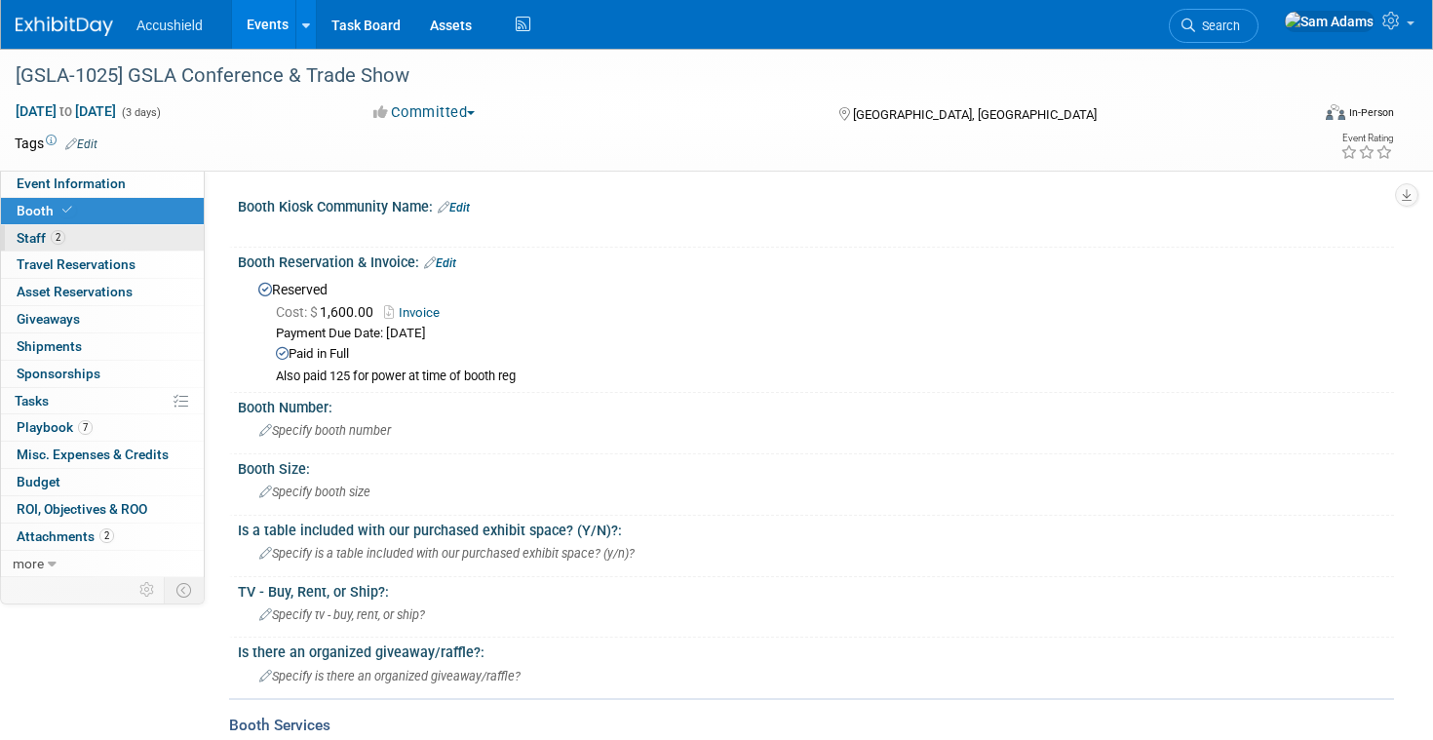
click at [142, 249] on link "2 Staff 2" at bounding box center [102, 238] width 203 height 26
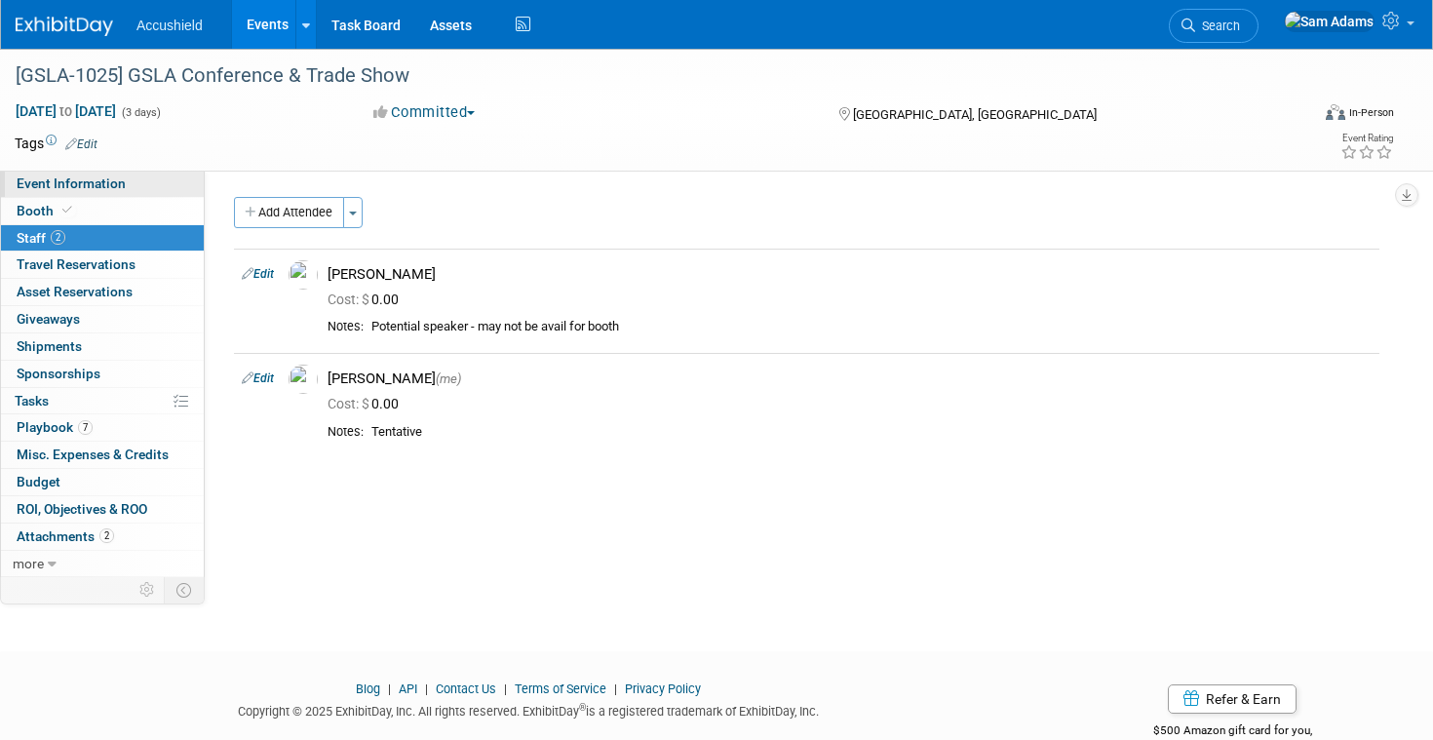
click at [116, 193] on link "Event Information" at bounding box center [102, 184] width 203 height 26
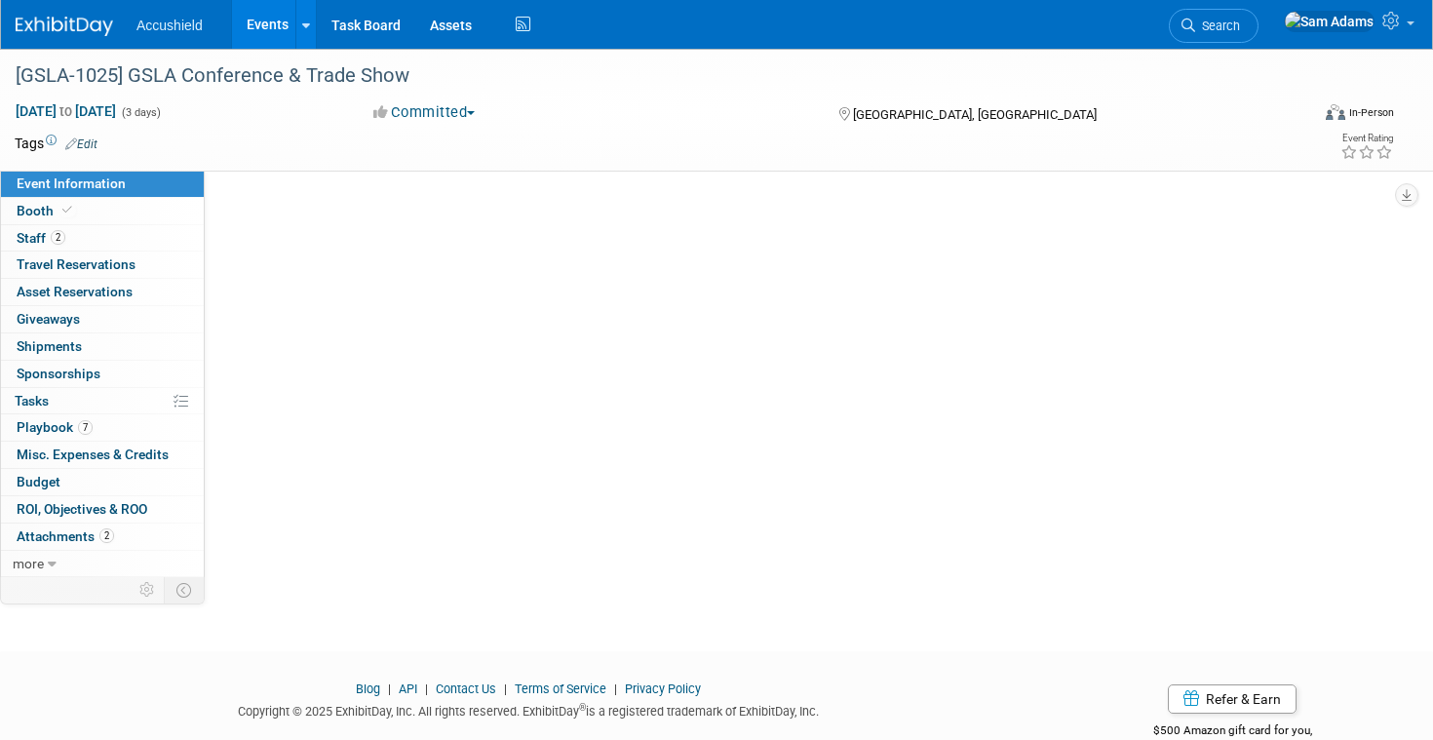
select select "Yes"
